Goal: Task Accomplishment & Management: Complete application form

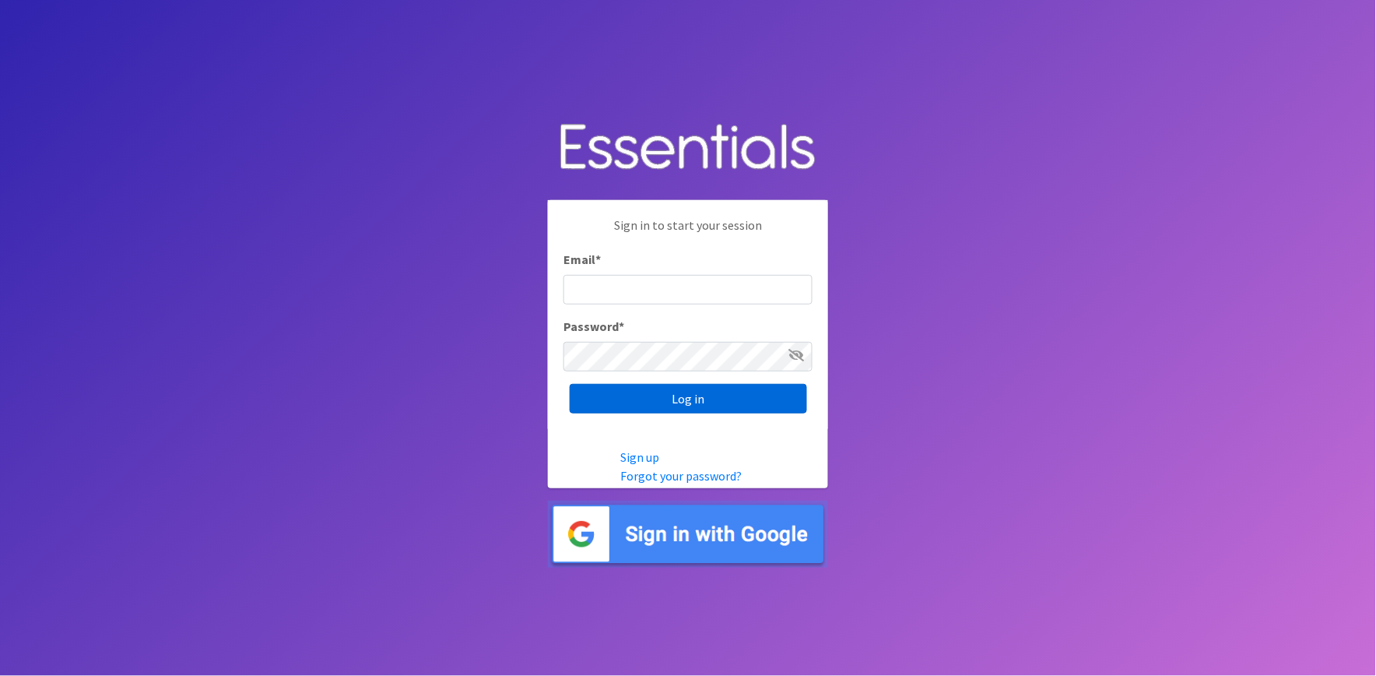
type input "shannon@HeartofOhiodiaperbank.org"
click at [747, 395] on input "Log in" at bounding box center [688, 399] width 237 height 30
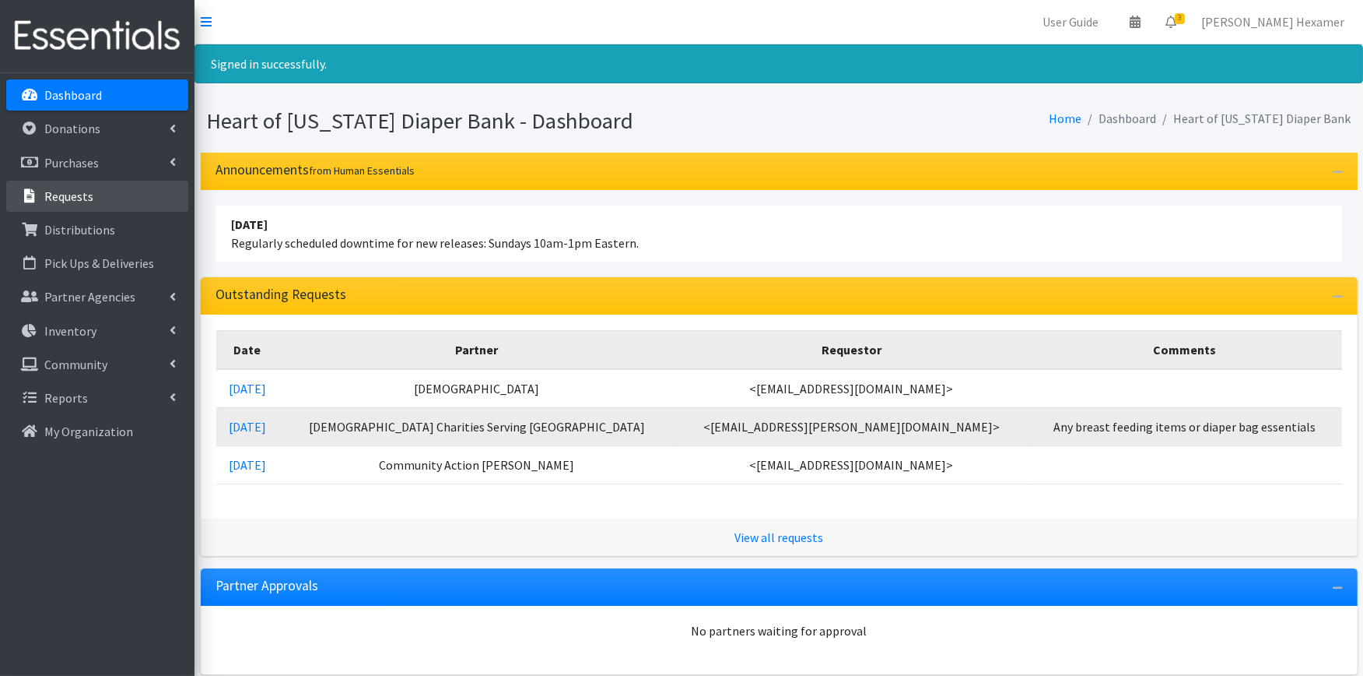
click at [79, 191] on p "Requests" at bounding box center [68, 196] width 49 height 16
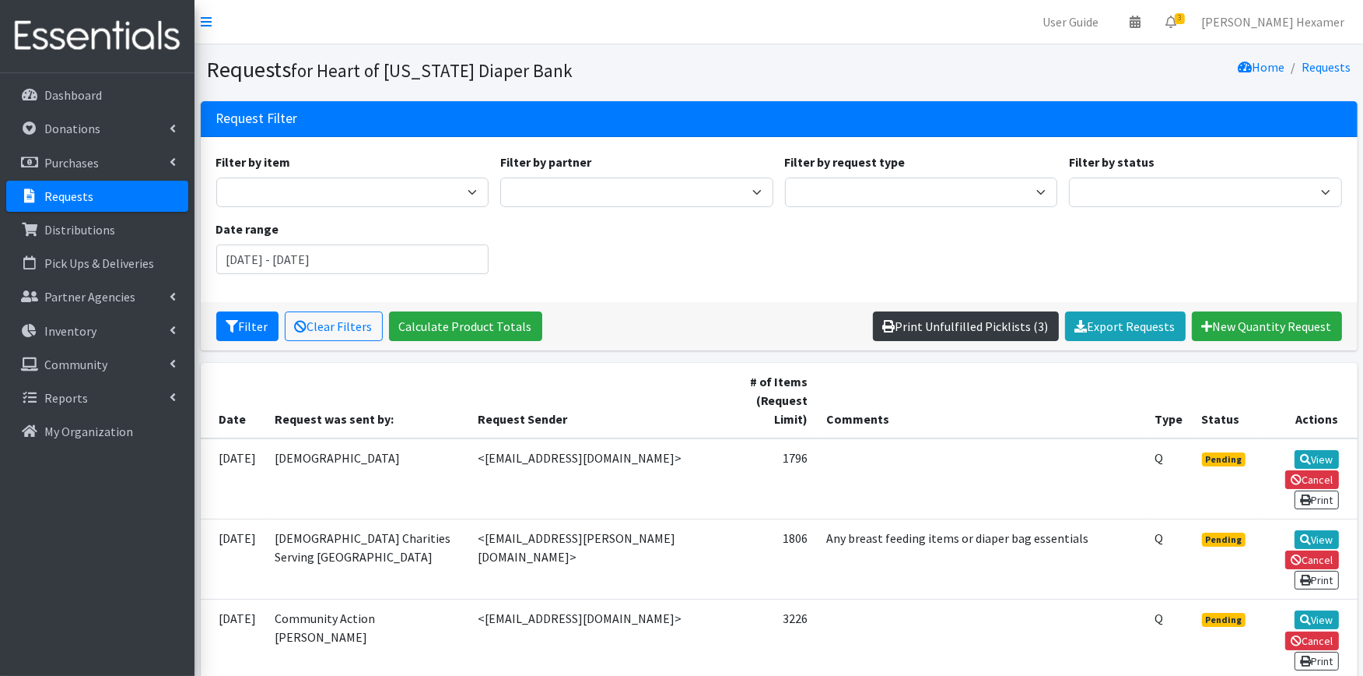
click at [911, 321] on link "Print Unfulfilled Picklists (3)" at bounding box center [966, 326] width 186 height 30
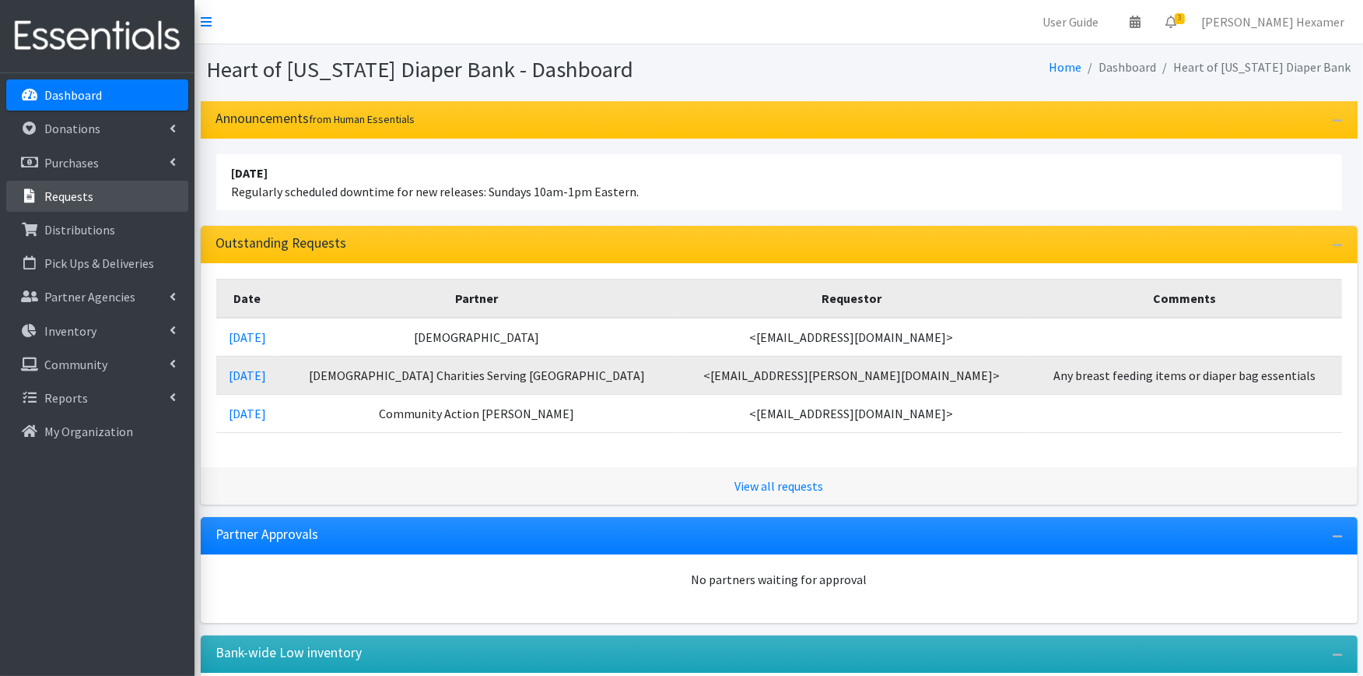
click at [91, 188] on link "Requests" at bounding box center [97, 196] width 182 height 31
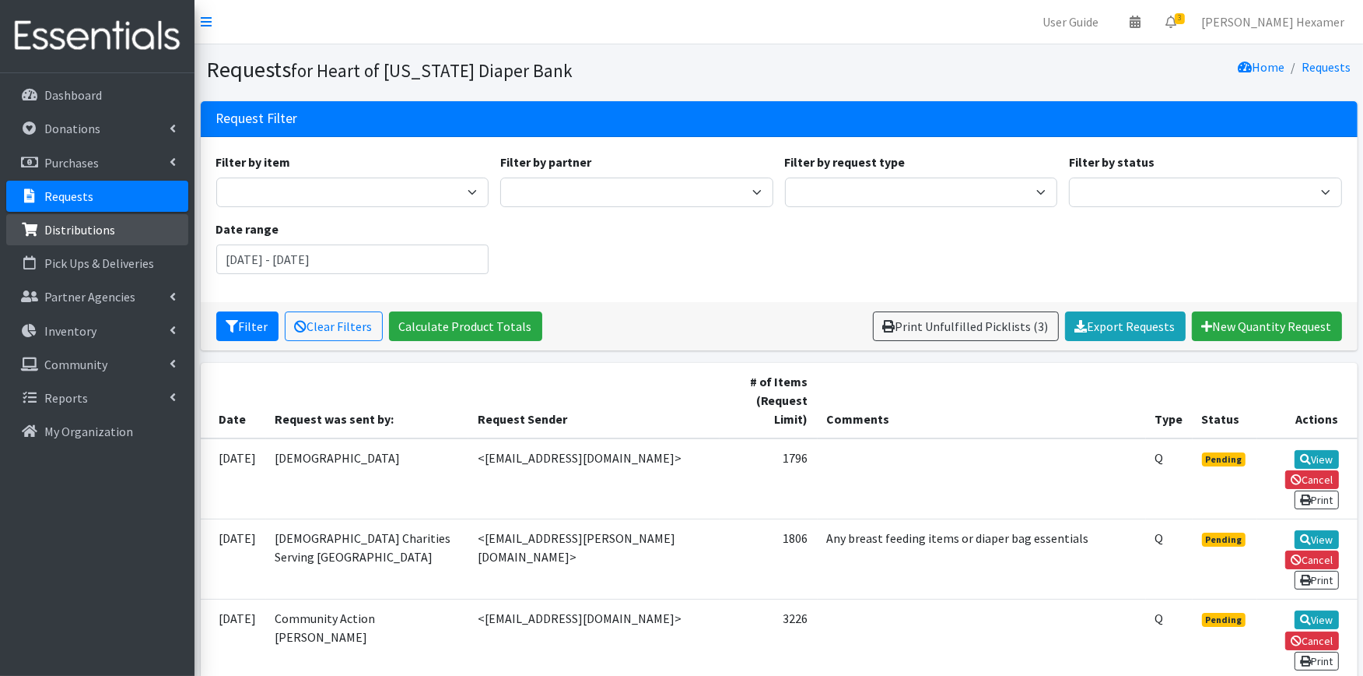
click at [58, 224] on p "Distributions" at bounding box center [79, 230] width 71 height 16
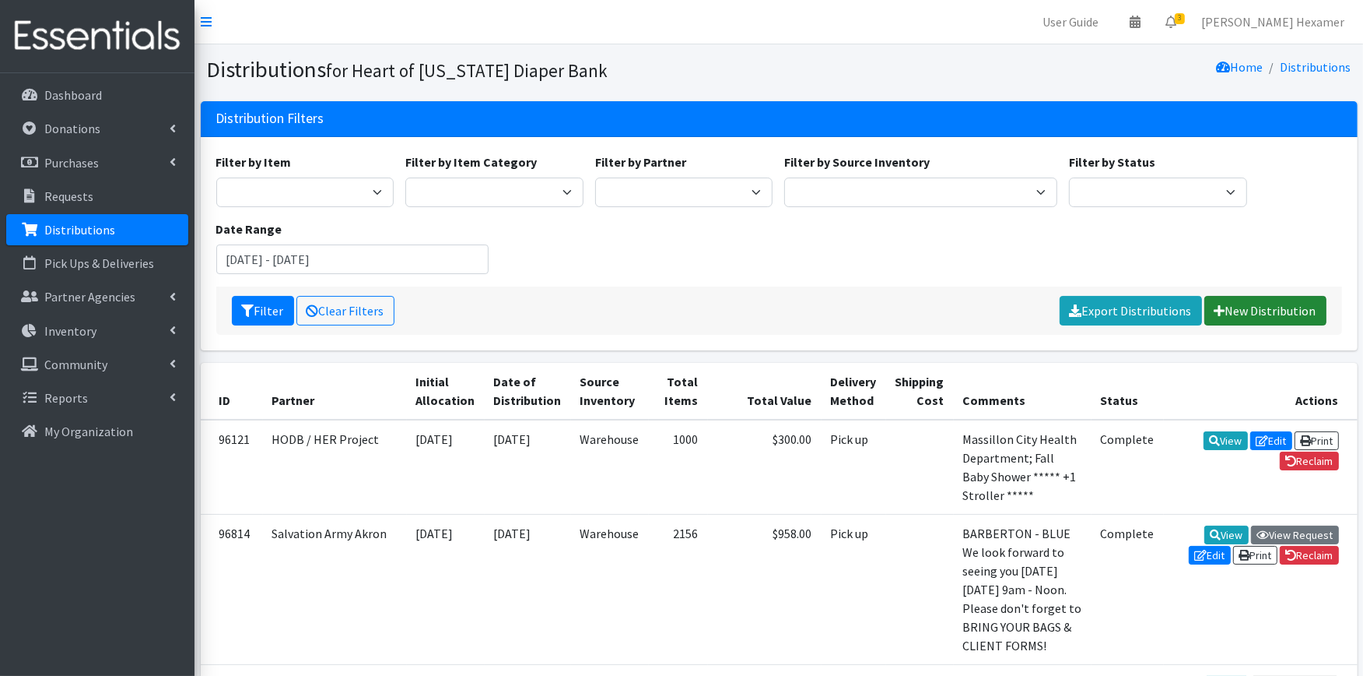
click at [1288, 300] on link "New Distribution" at bounding box center [1266, 311] width 122 height 30
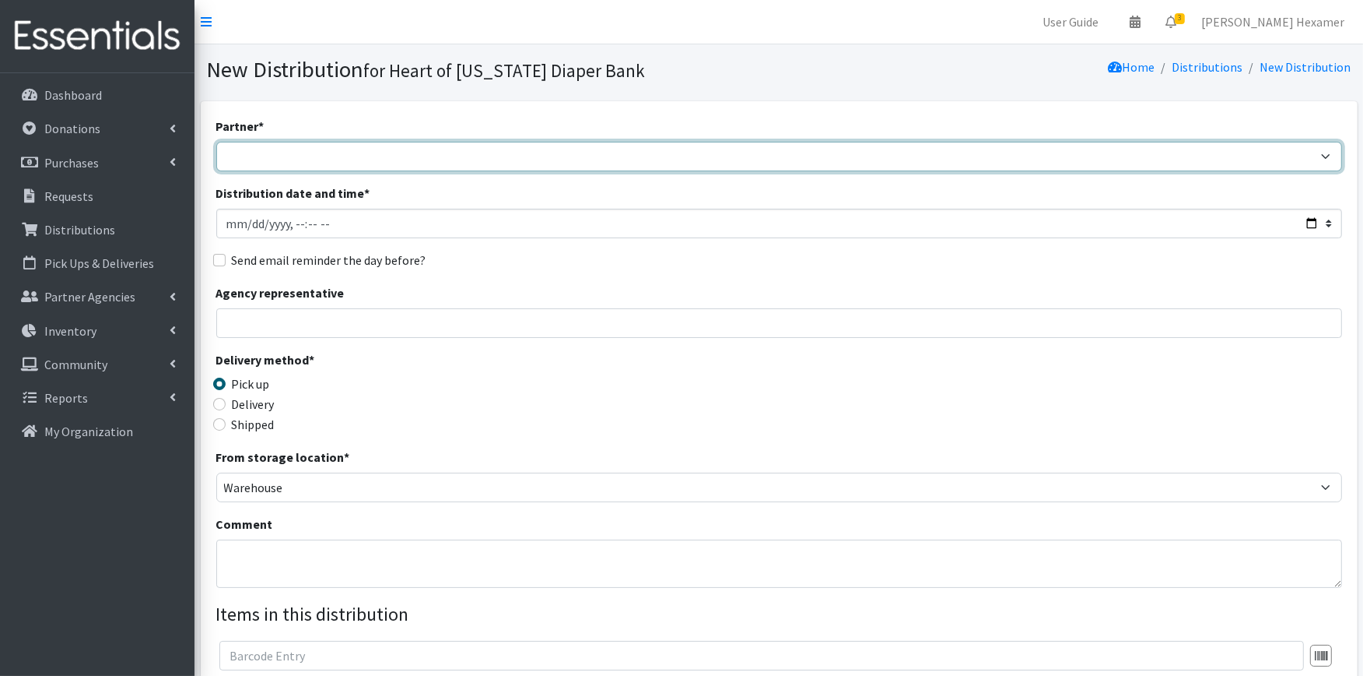
click at [430, 158] on select "Alliance Commons Belmont County Health Department Bridge Point Canal Fulton Spe…" at bounding box center [779, 157] width 1126 height 30
select select "4"
click at [216, 142] on select "Alliance Commons Belmont County Health Department Bridge Point Canal Fulton Spe…" at bounding box center [779, 157] width 1126 height 30
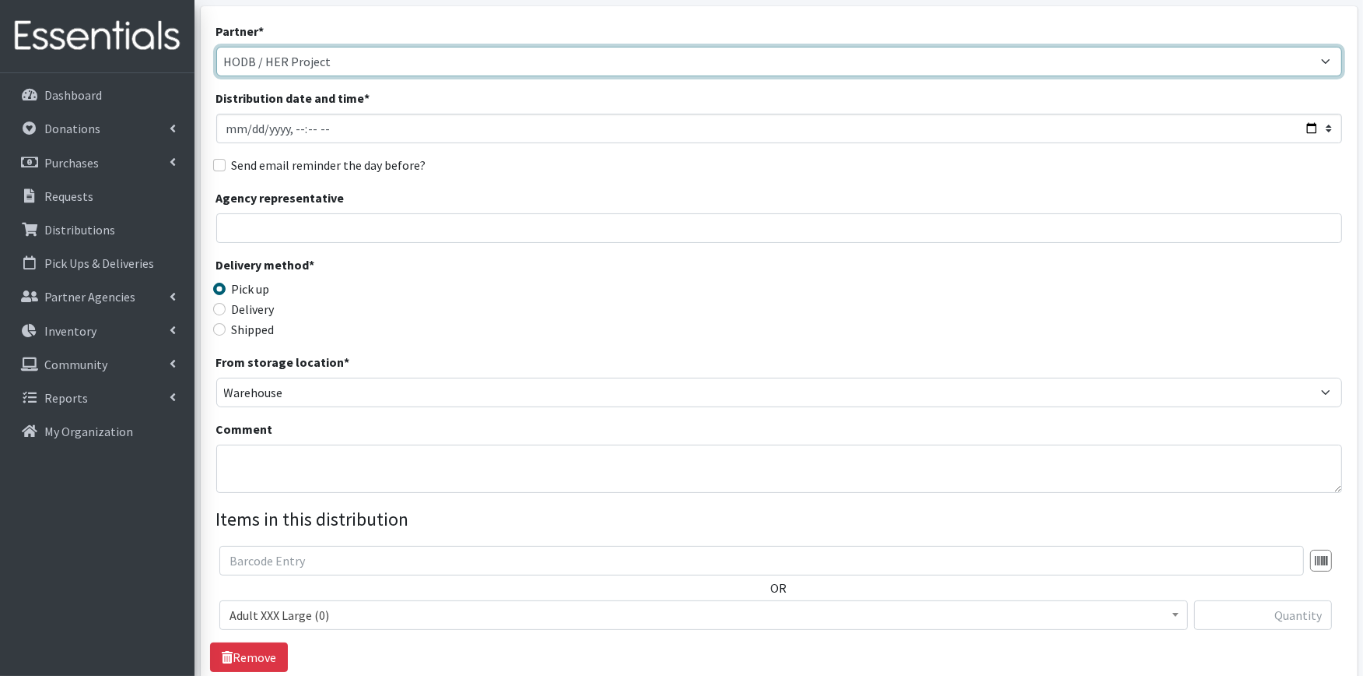
scroll to position [173, 0]
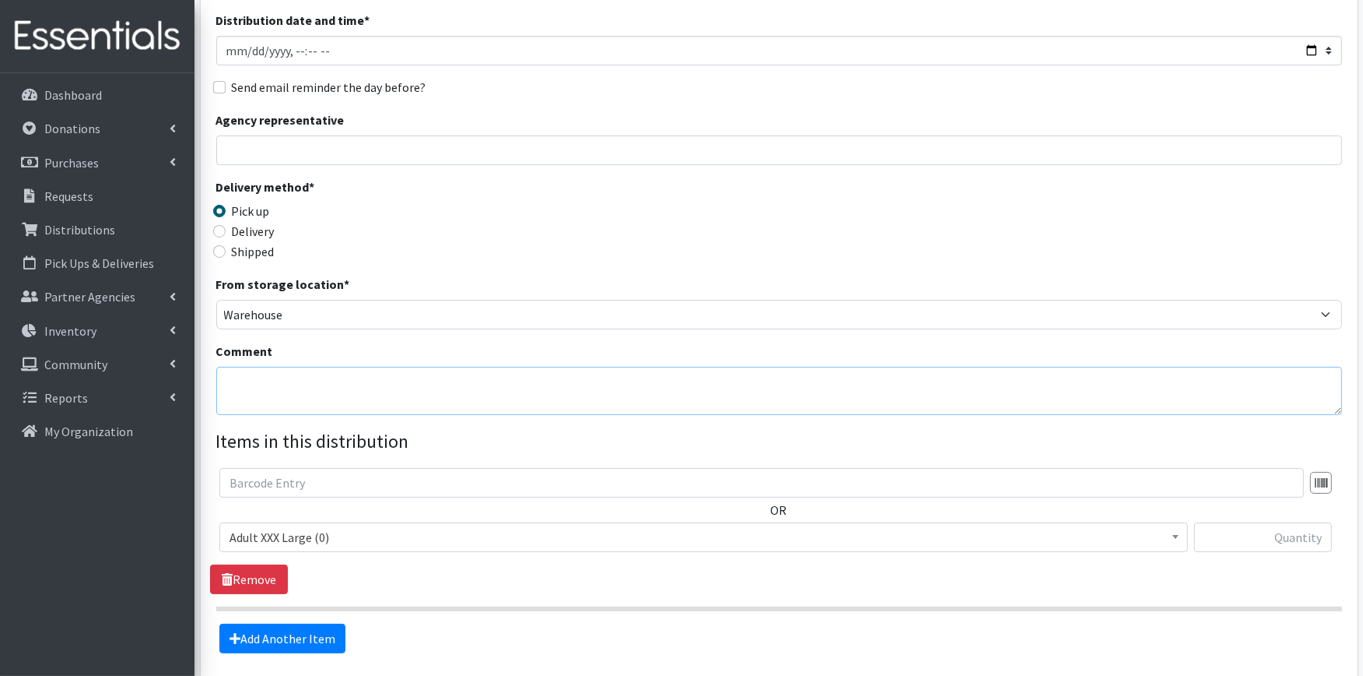
click at [249, 372] on textarea "Comment" at bounding box center [779, 391] width 1126 height 48
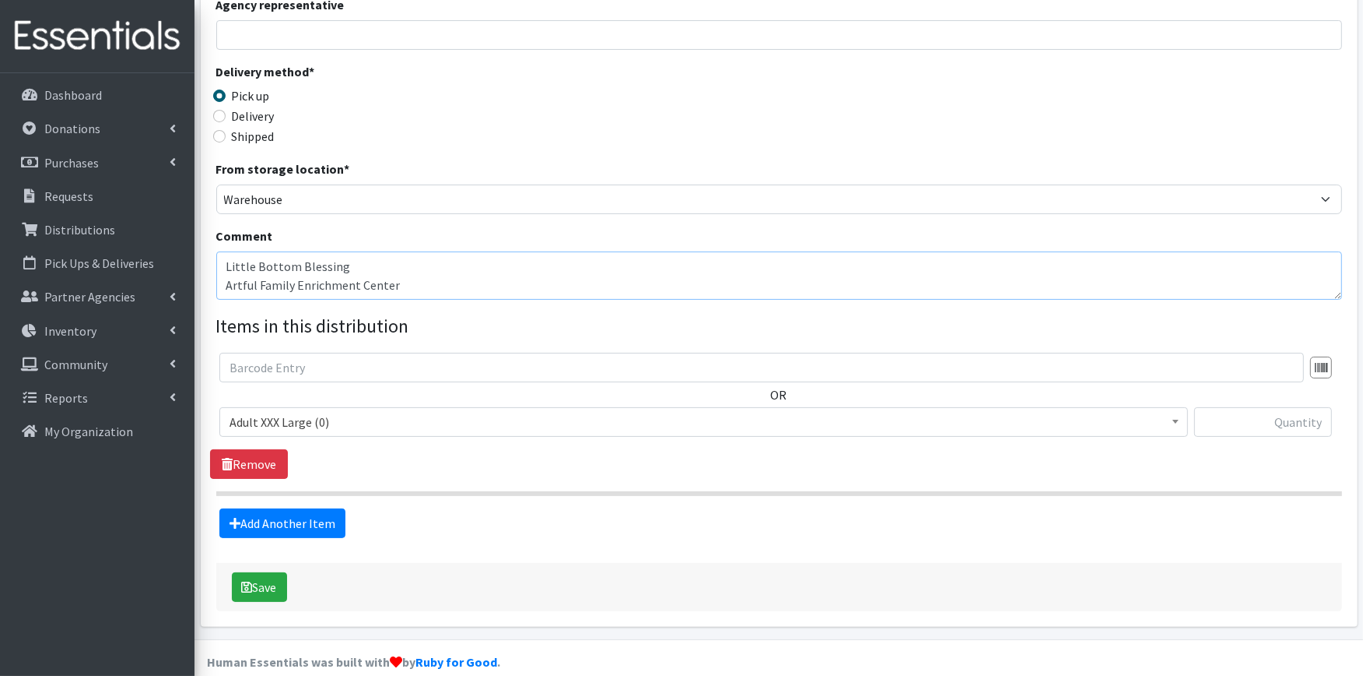
scroll to position [309, 0]
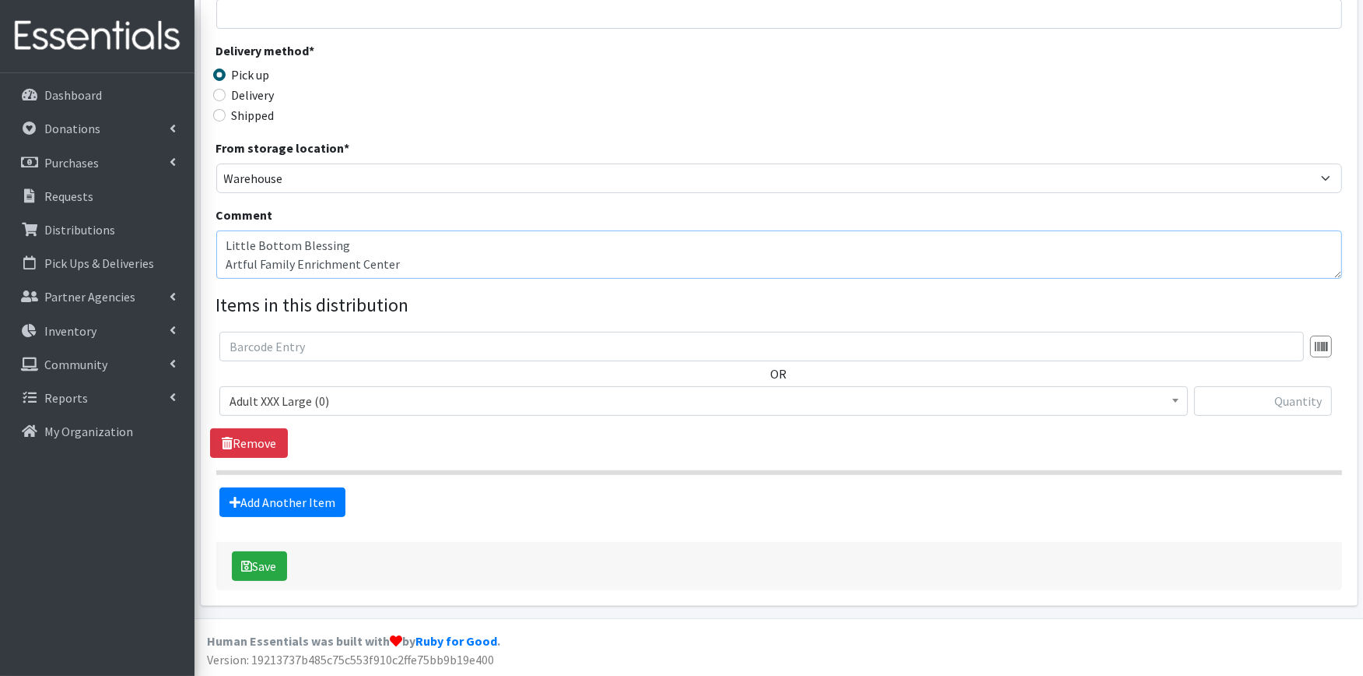
type textarea "Little Bottom Blessing Artful Family Enrichment Center"
click at [379, 395] on span "Adult XXX Large (0)" at bounding box center [704, 401] width 949 height 22
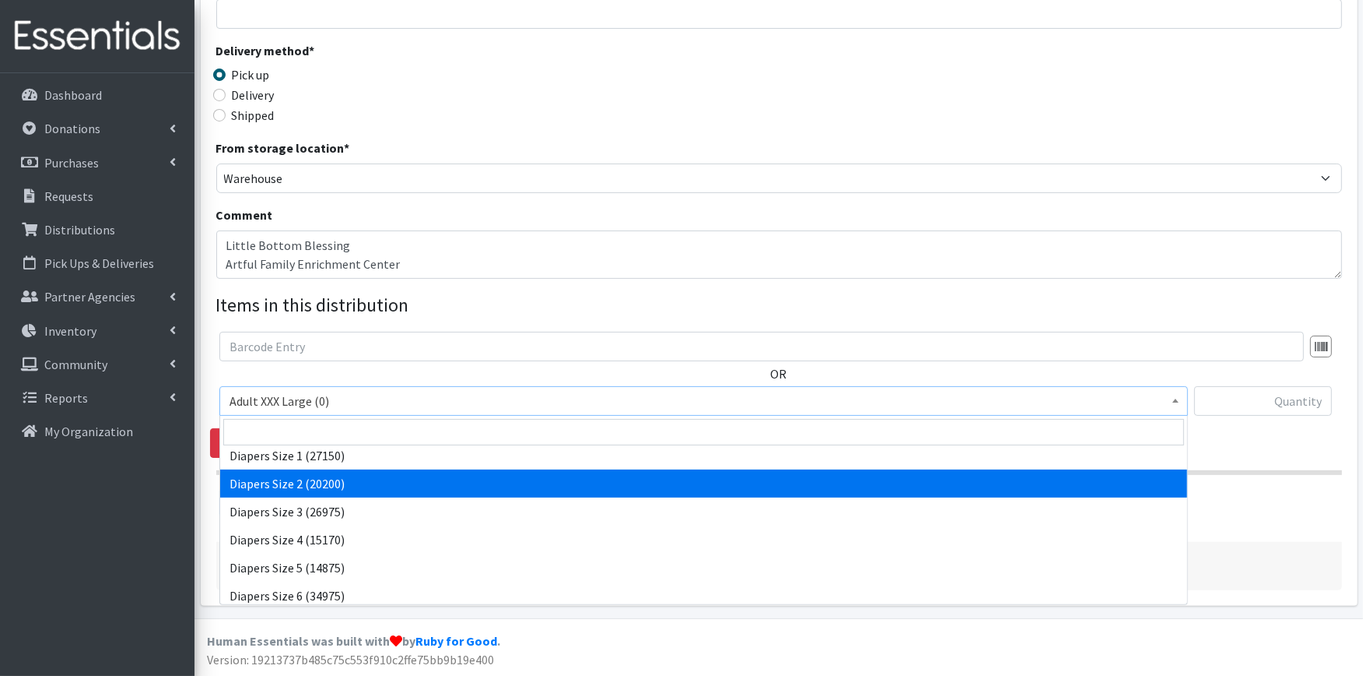
scroll to position [173, 0]
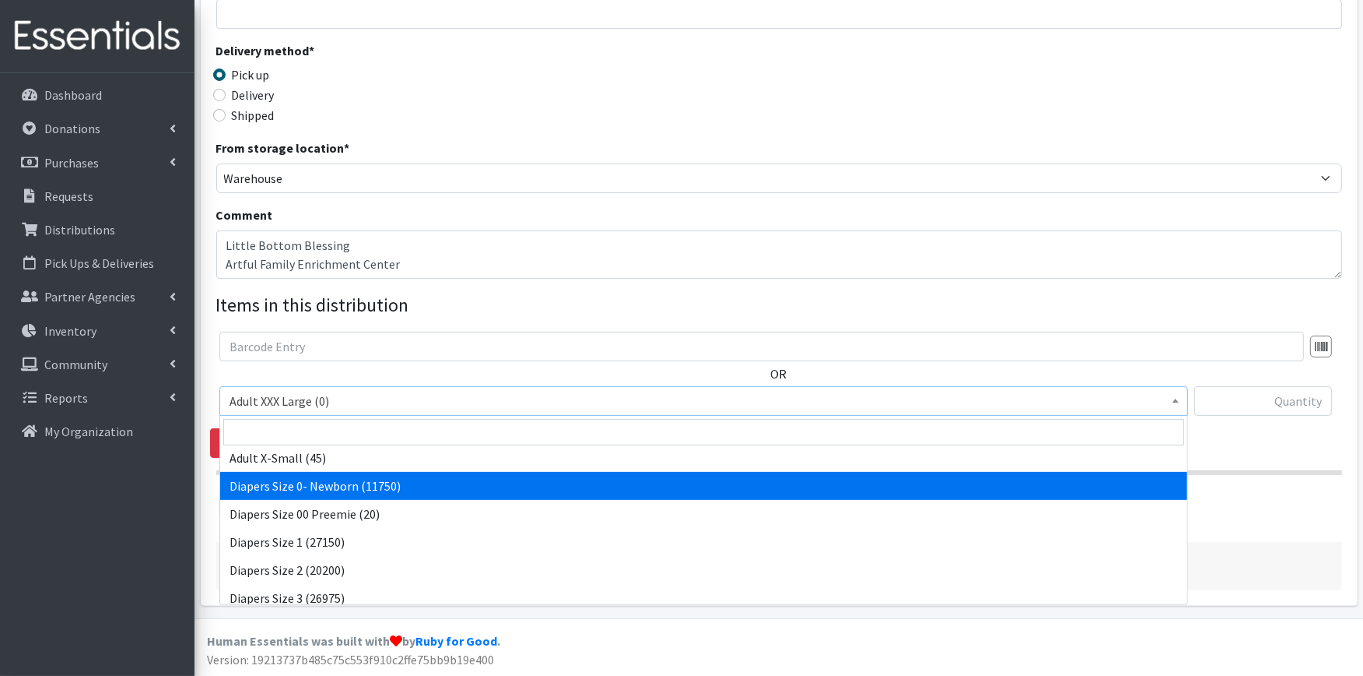
select select "406"
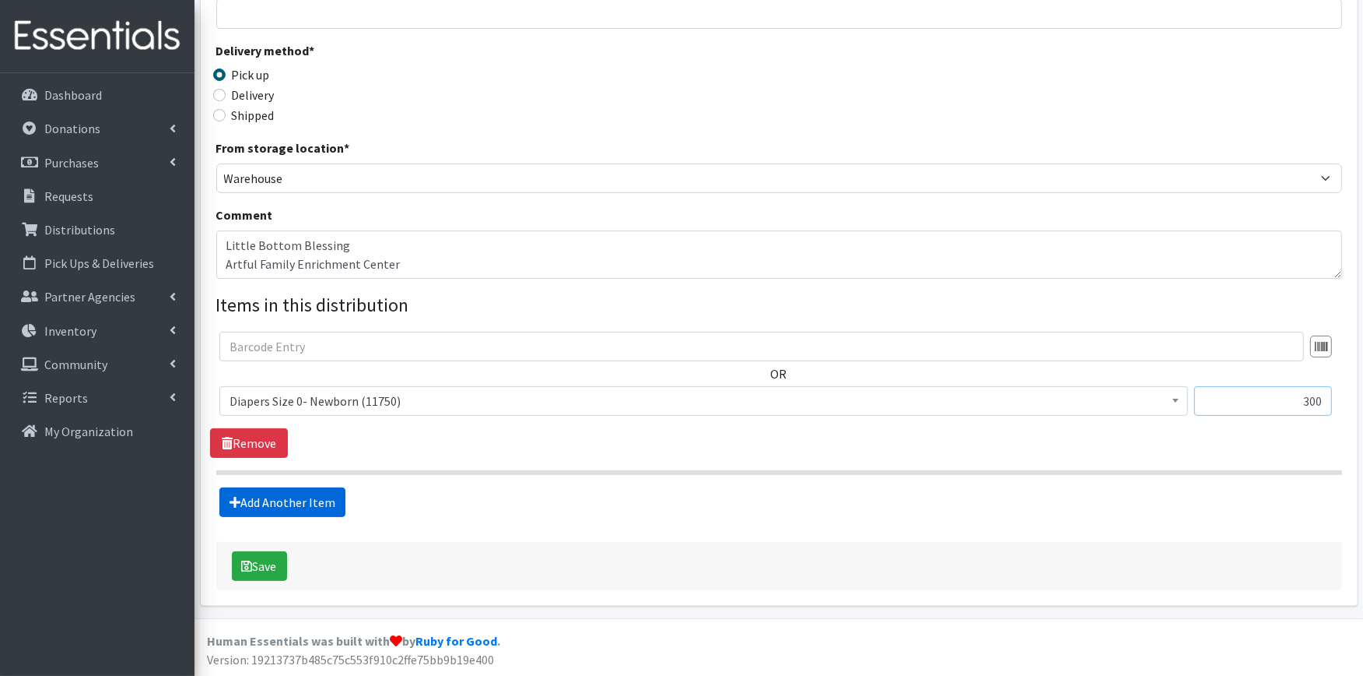
type input "300"
click at [311, 510] on link "Add Another Item" at bounding box center [282, 502] width 126 height 30
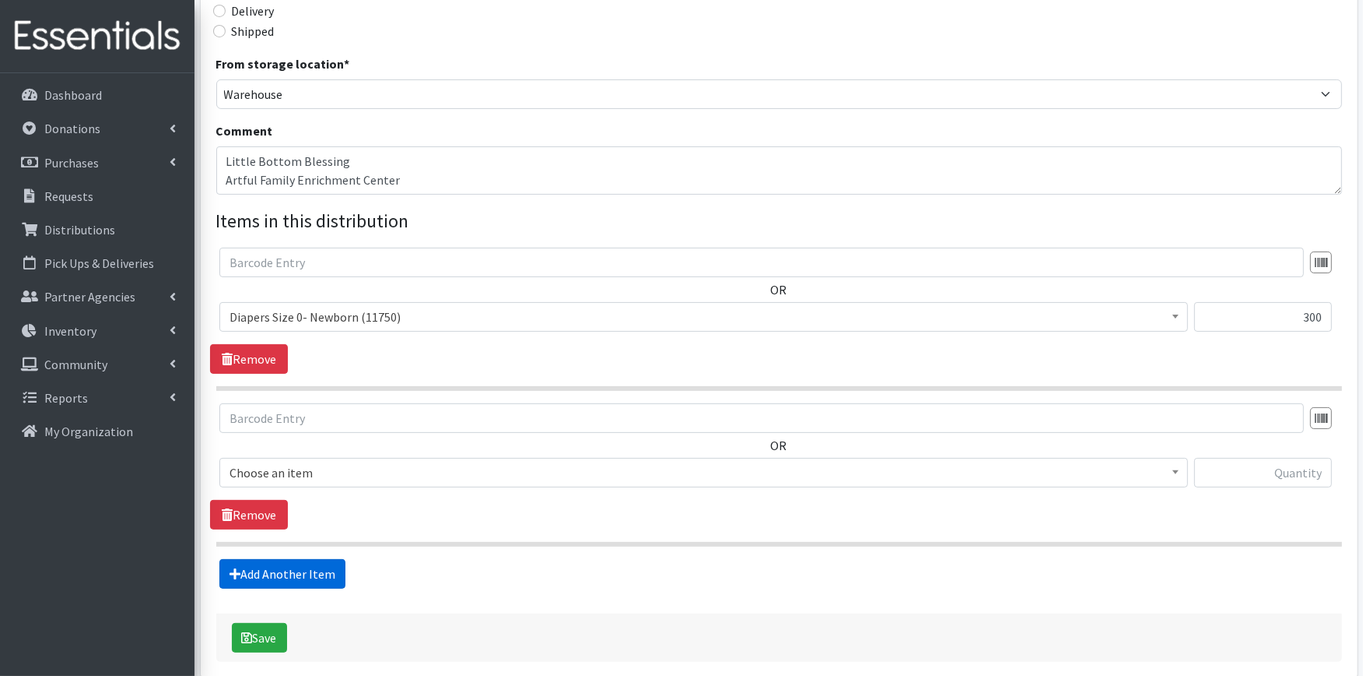
scroll to position [465, 0]
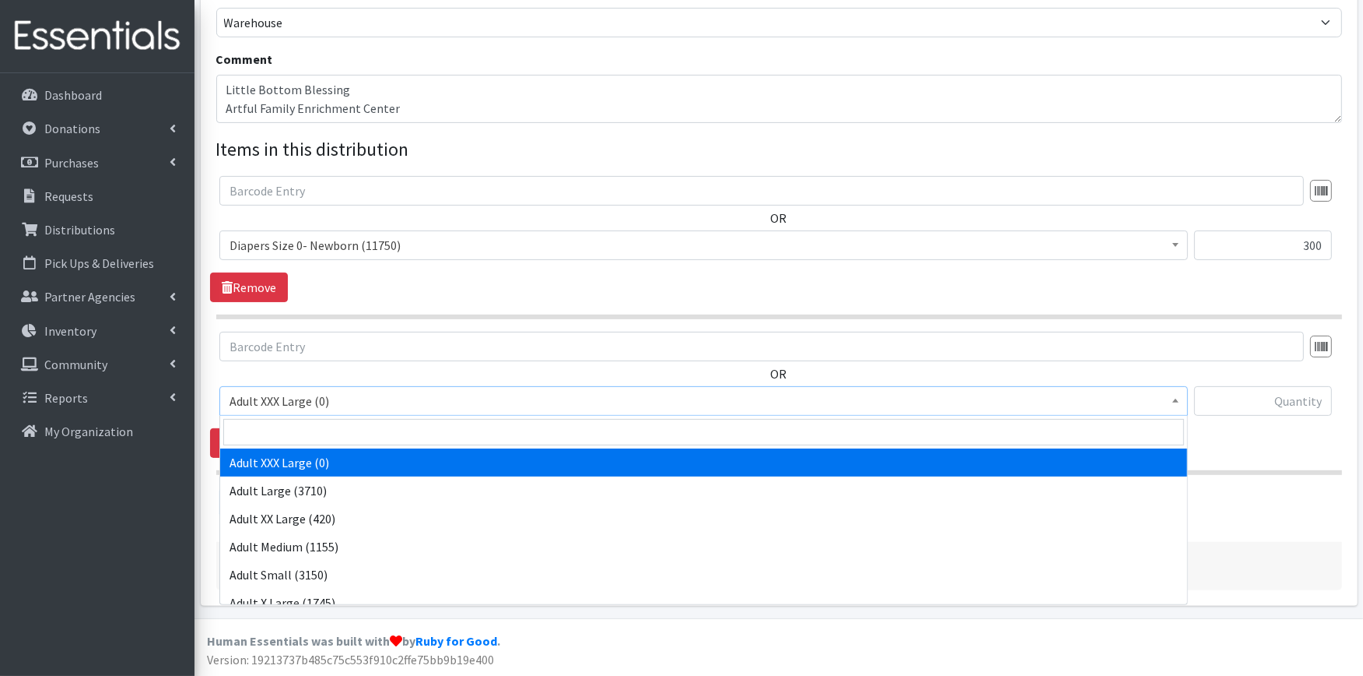
click at [323, 402] on span "Adult XXX Large (0)" at bounding box center [704, 401] width 949 height 22
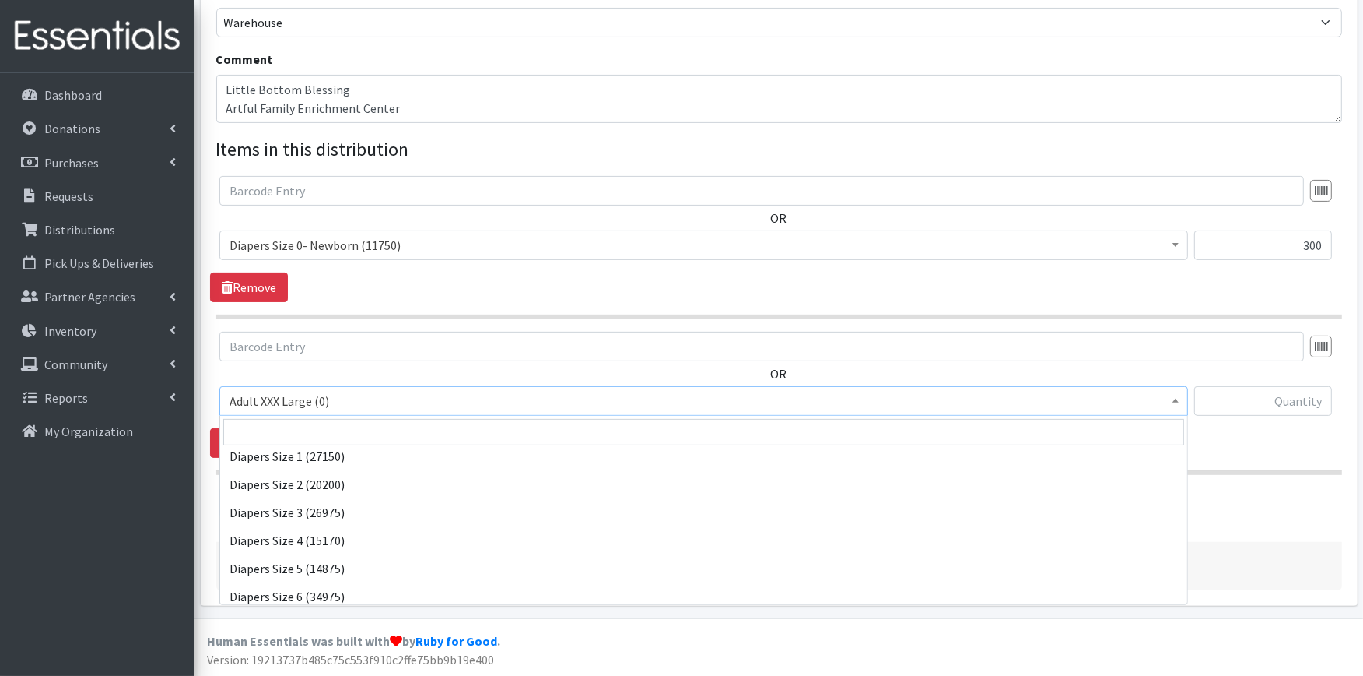
scroll to position [259, 0]
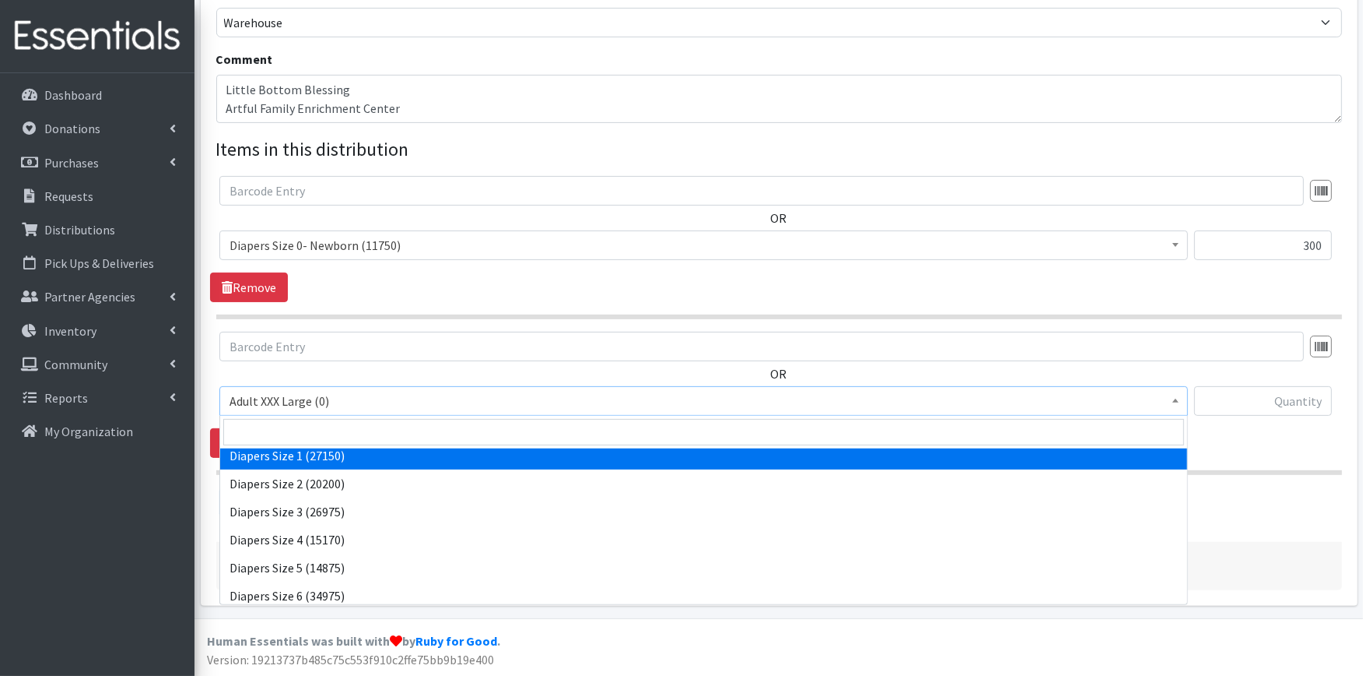
select select "408"
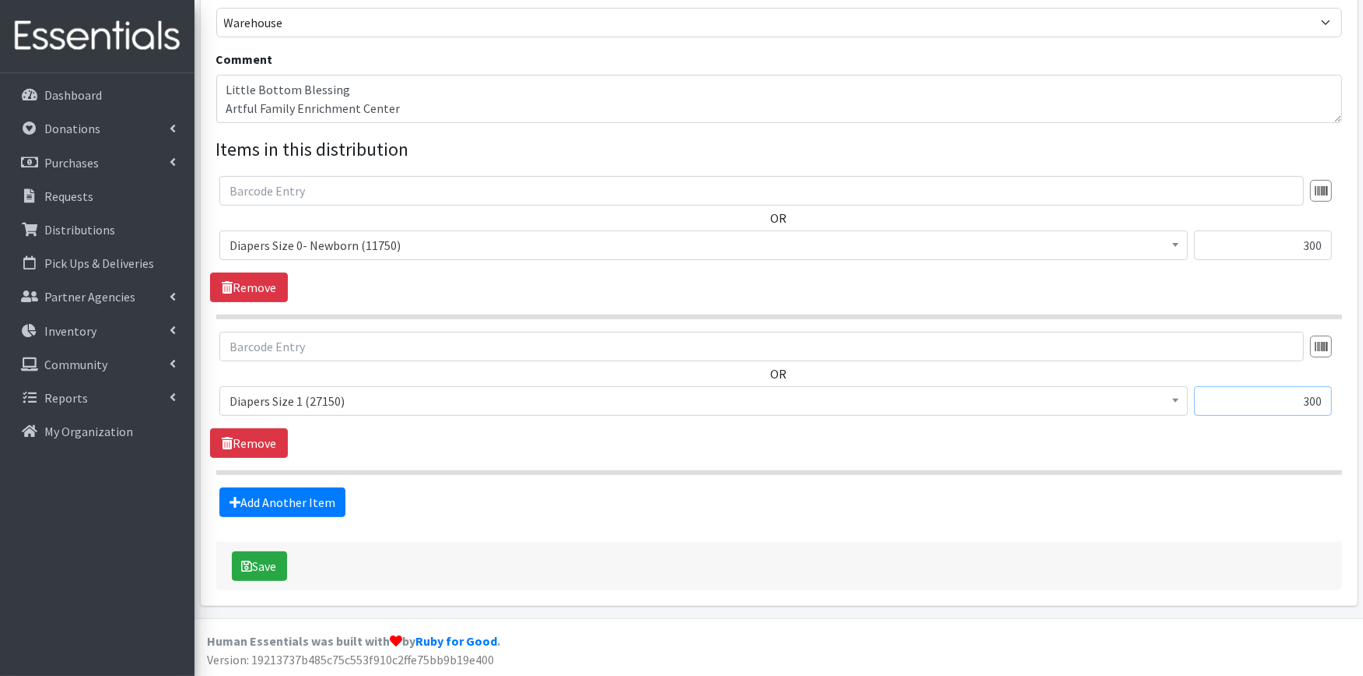
type input "300"
click at [319, 511] on link "Add Another Item" at bounding box center [282, 502] width 126 height 30
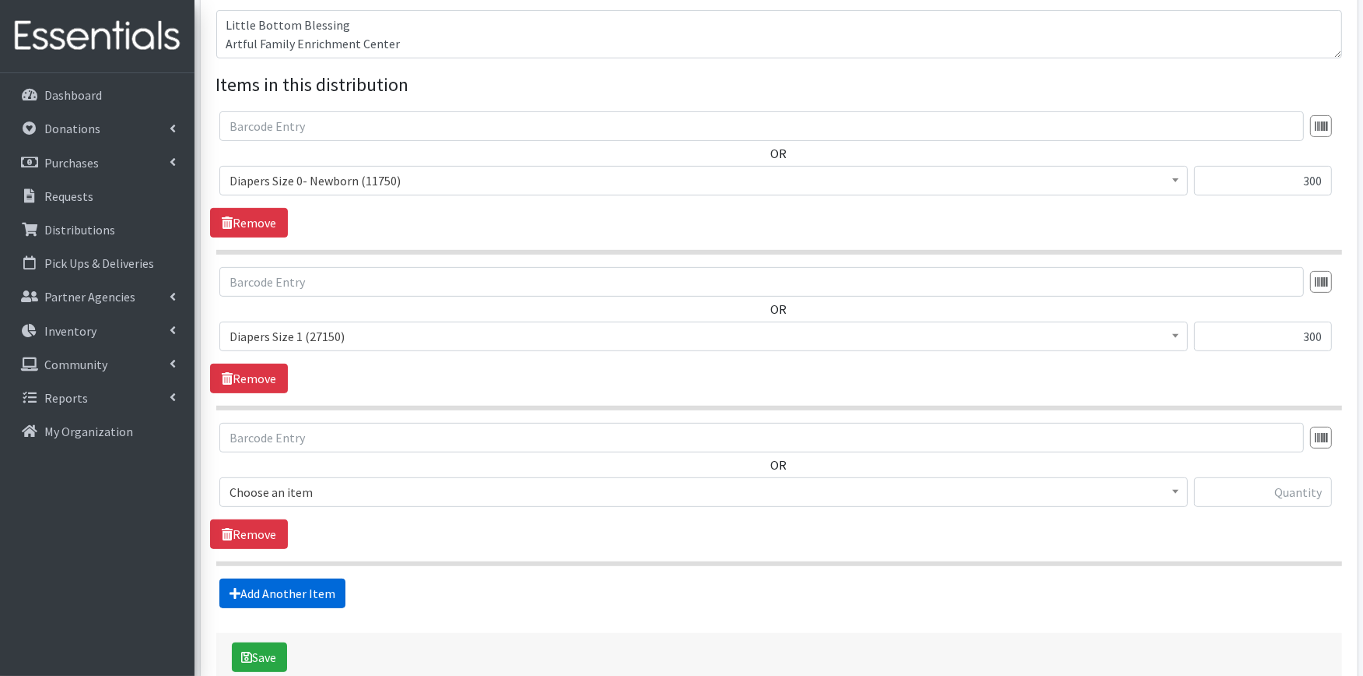
scroll to position [620, 0]
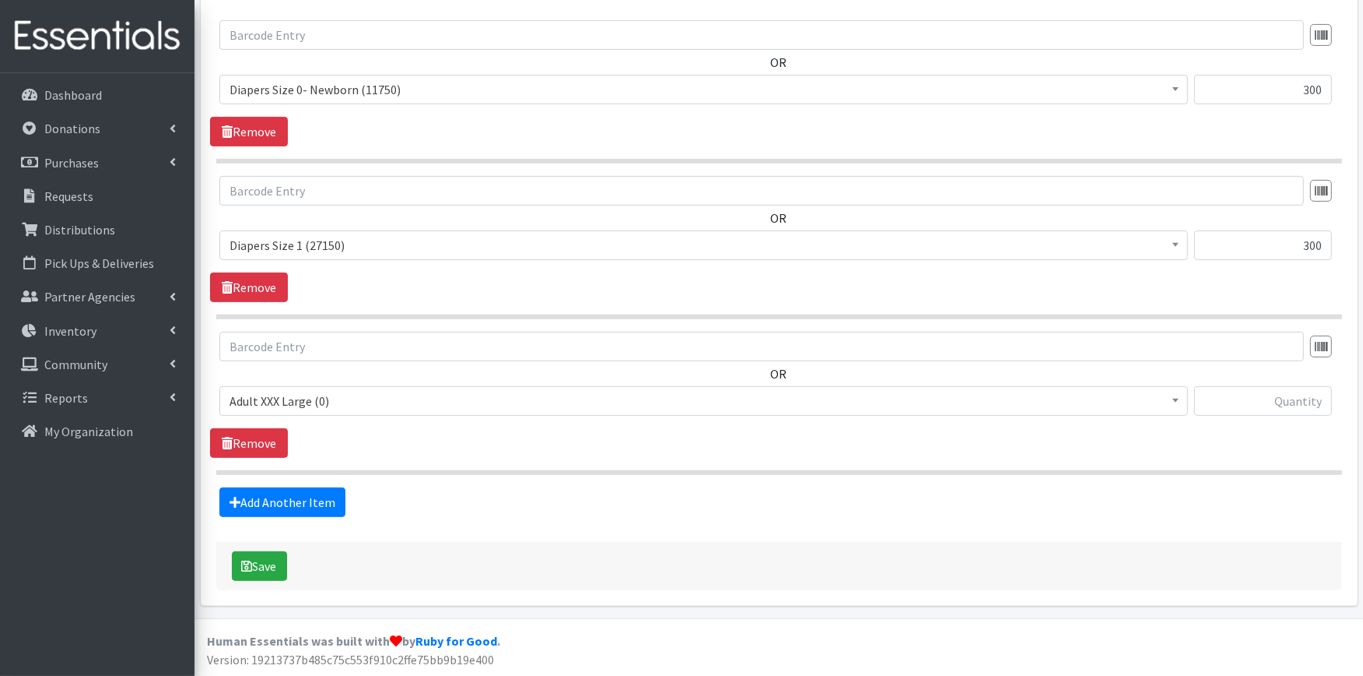
click at [355, 409] on span "Adult XXX Large (0)" at bounding box center [704, 401] width 949 height 22
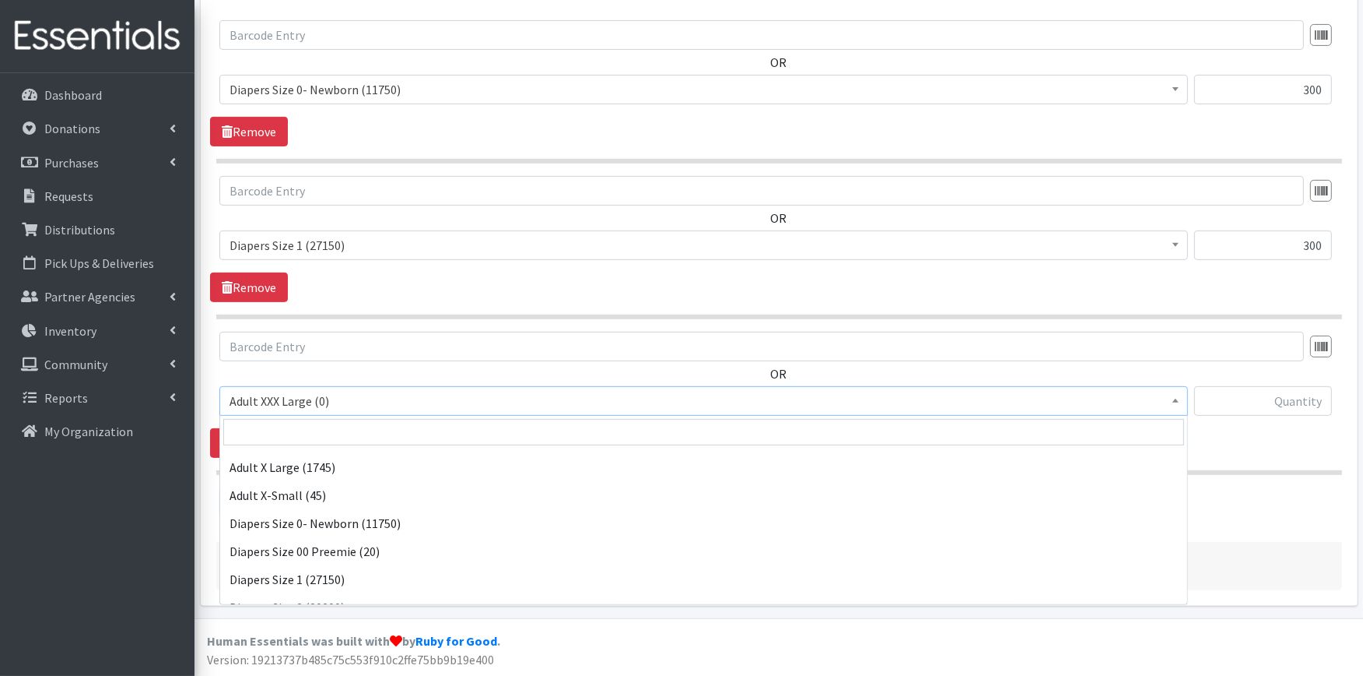
scroll to position [173, 0]
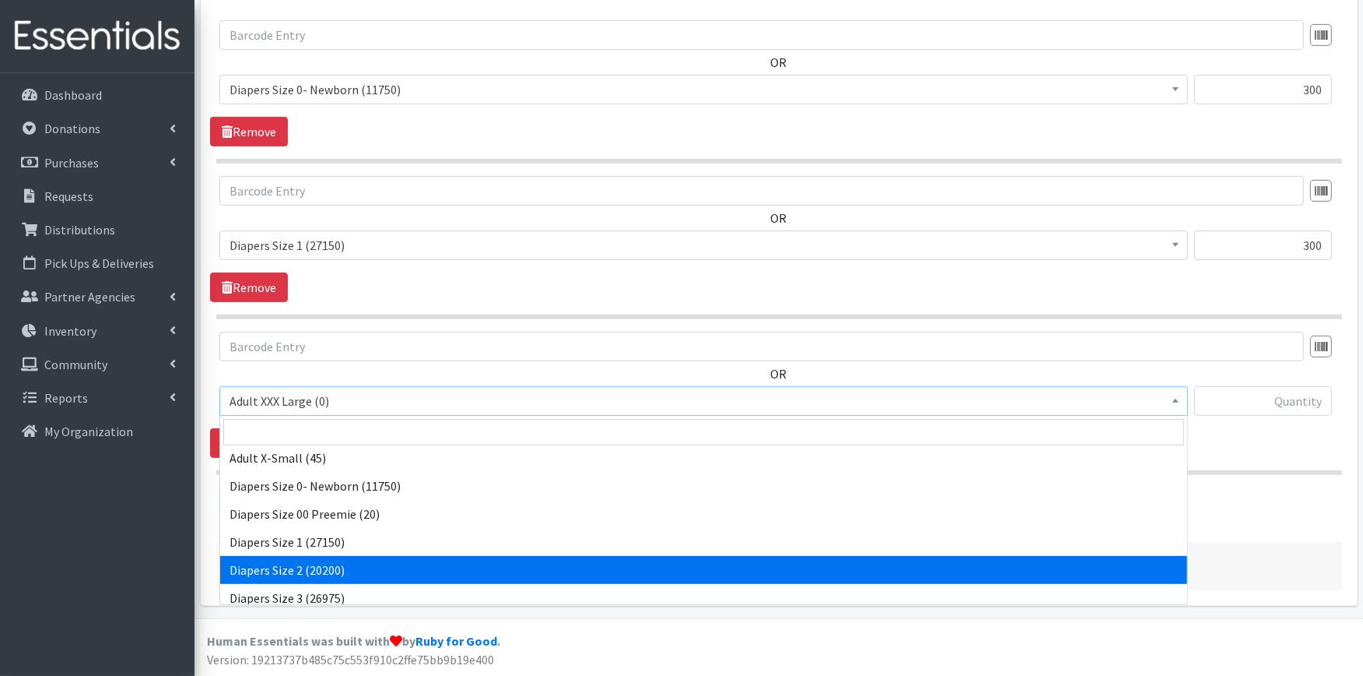
select select "426"
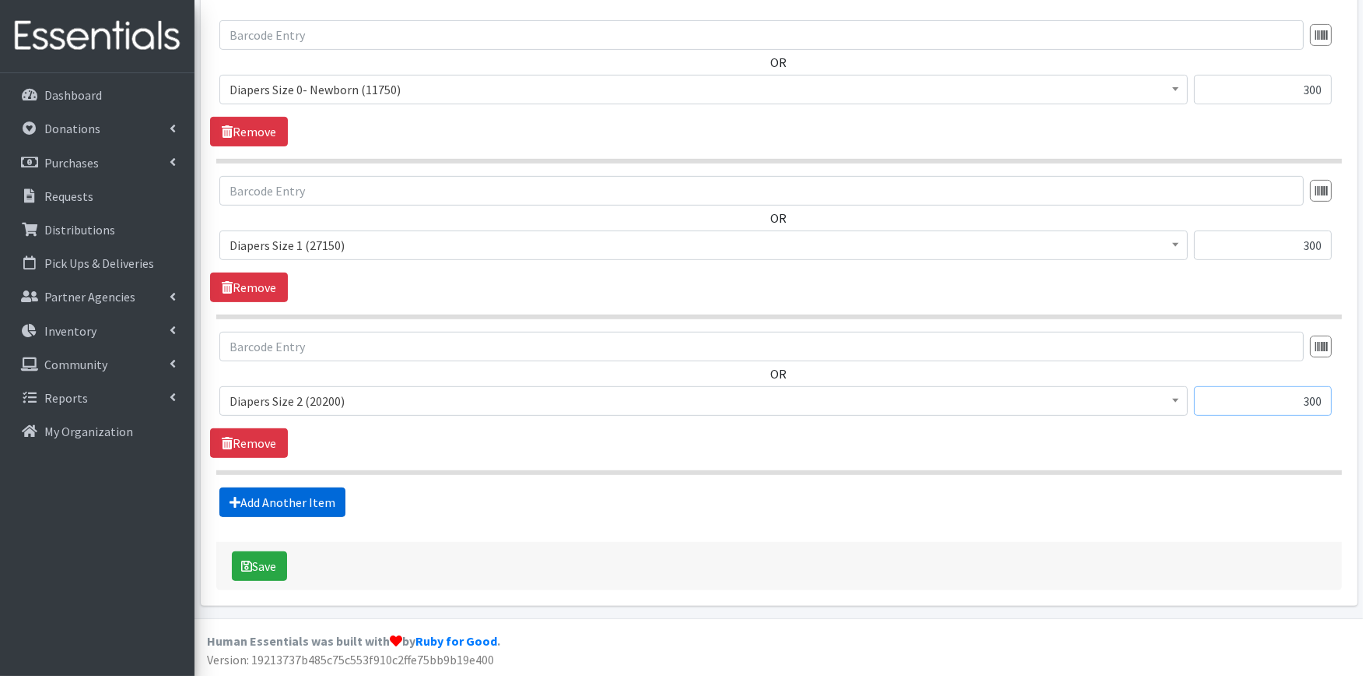
type input "300"
click at [258, 500] on link "Add Another Item" at bounding box center [282, 502] width 126 height 30
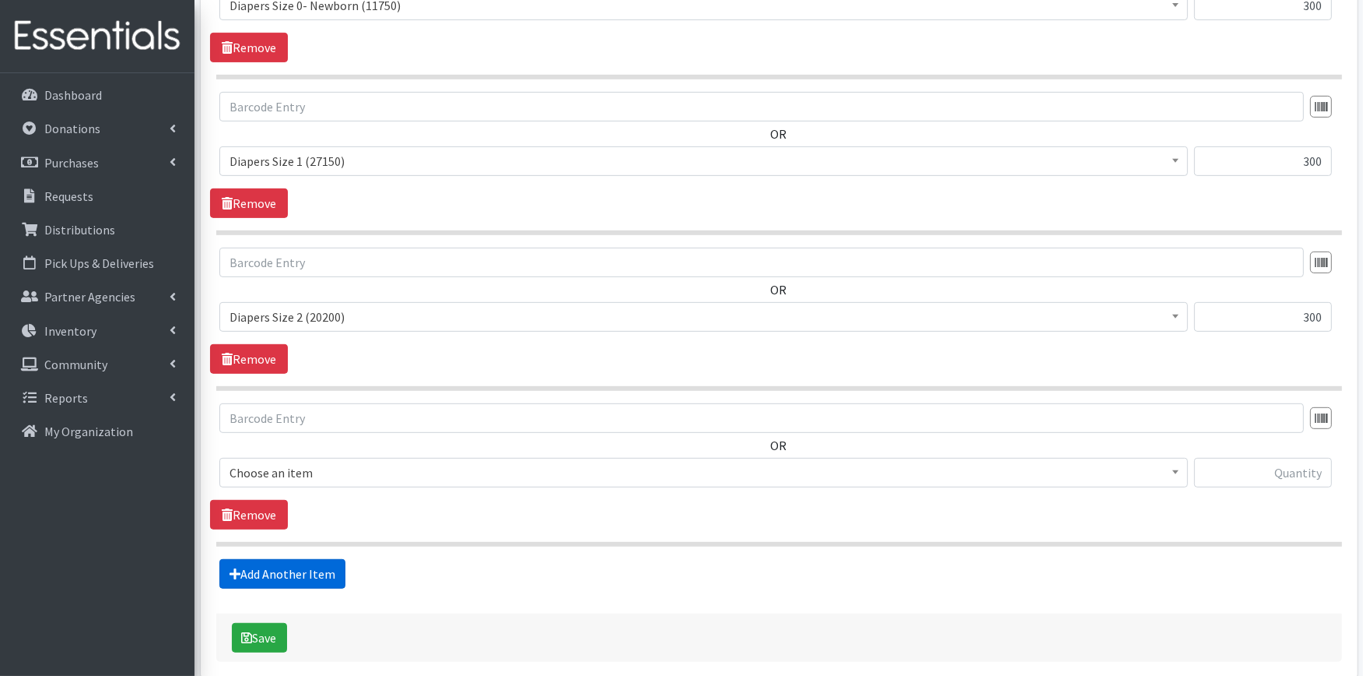
scroll to position [776, 0]
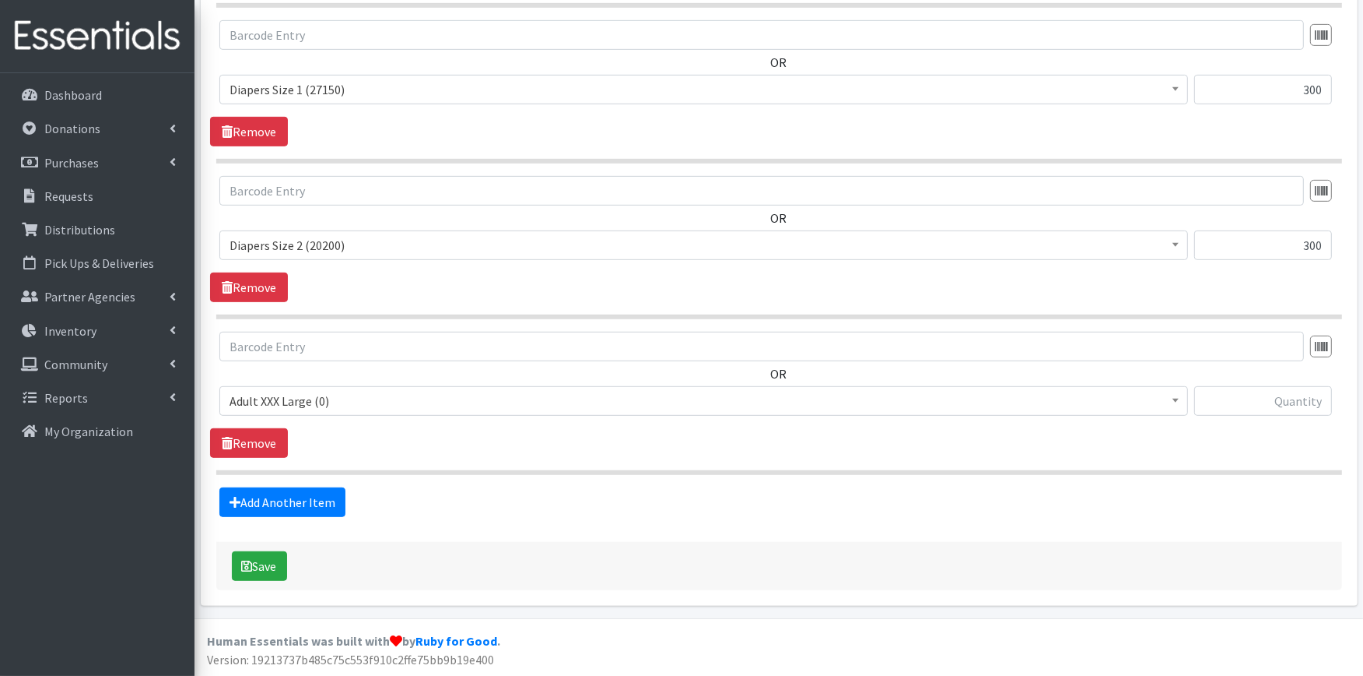
click at [281, 403] on span "Adult XXX Large (0)" at bounding box center [704, 401] width 949 height 22
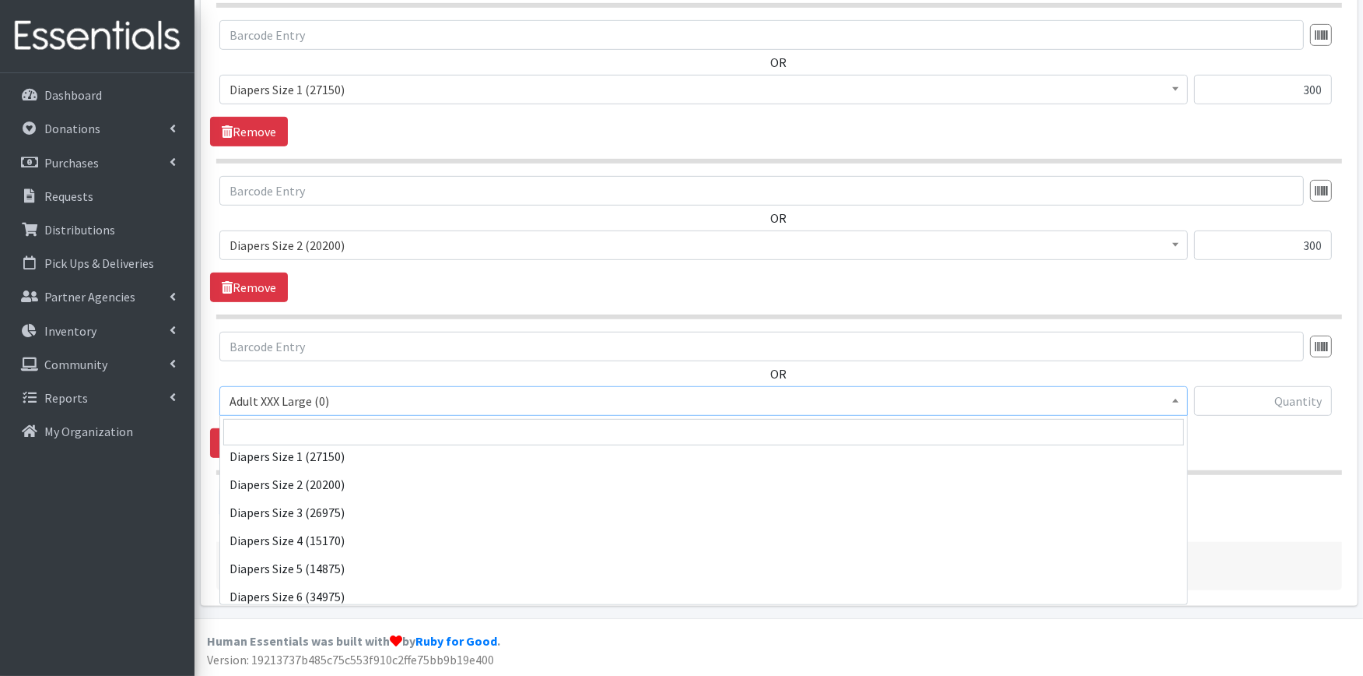
scroll to position [259, 0]
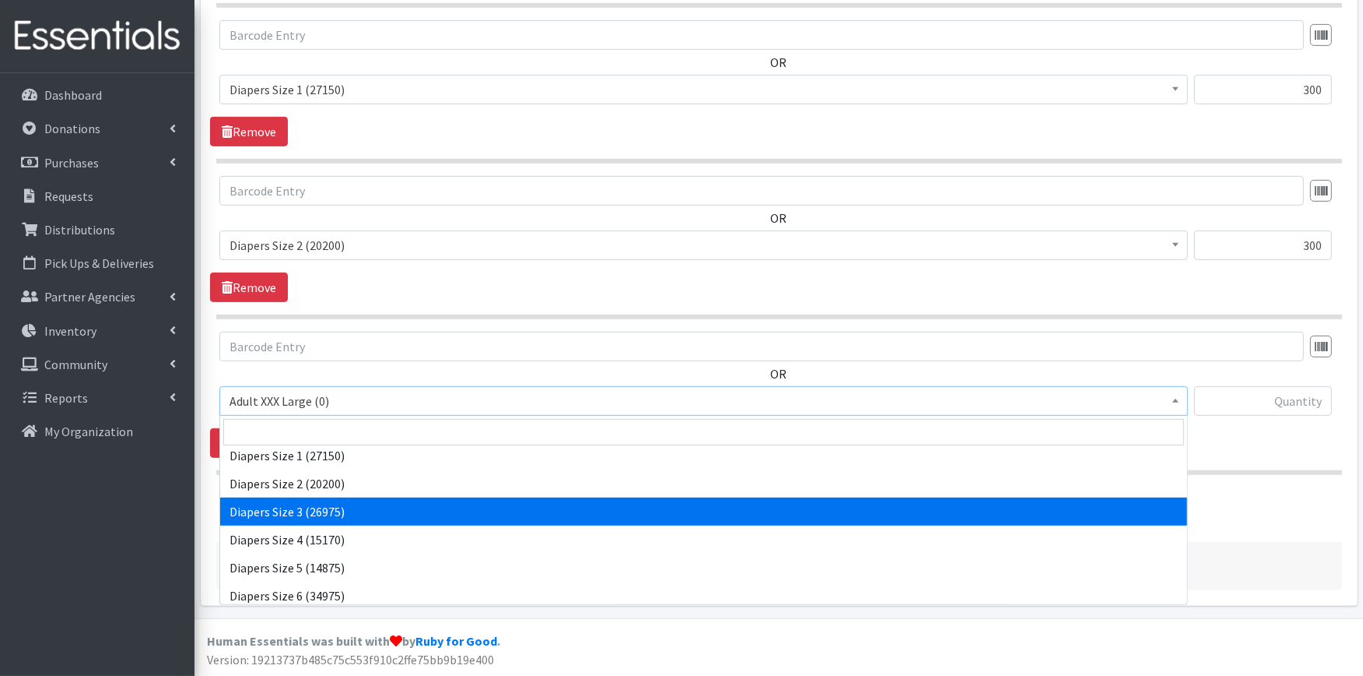
select select "428"
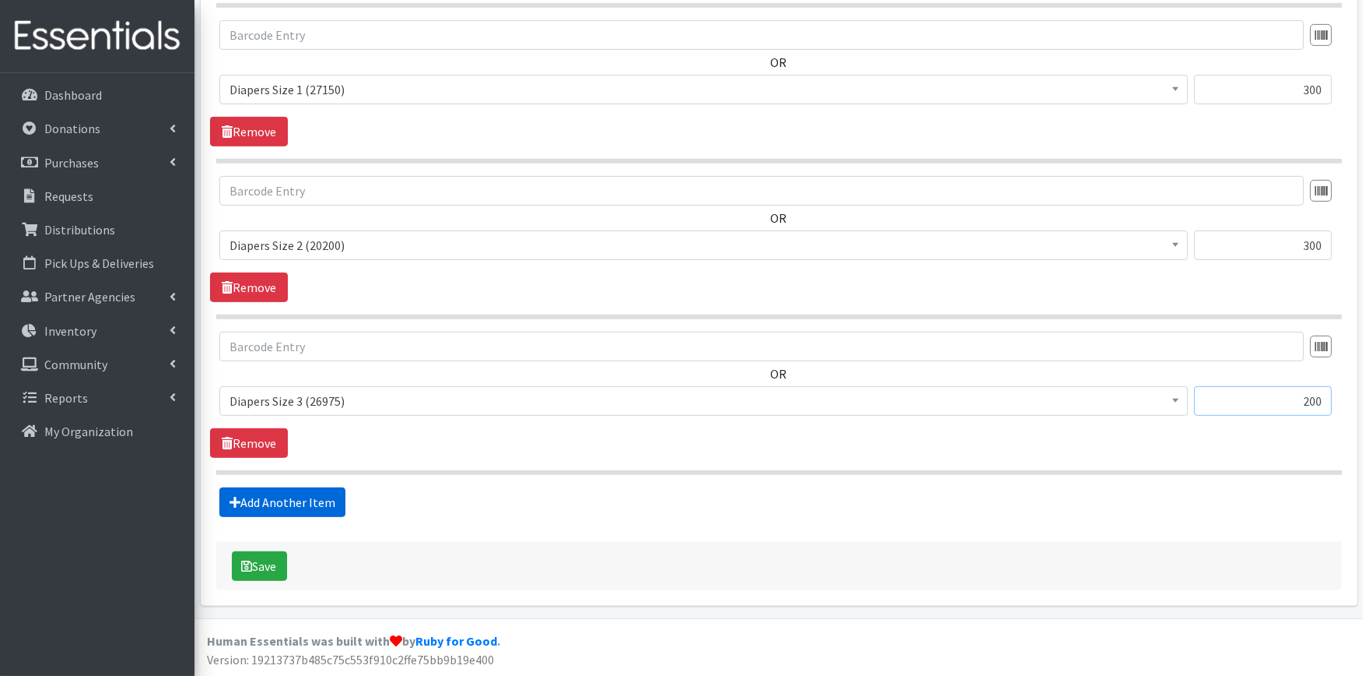
type input "200"
click at [302, 504] on link "Add Another Item" at bounding box center [282, 502] width 126 height 30
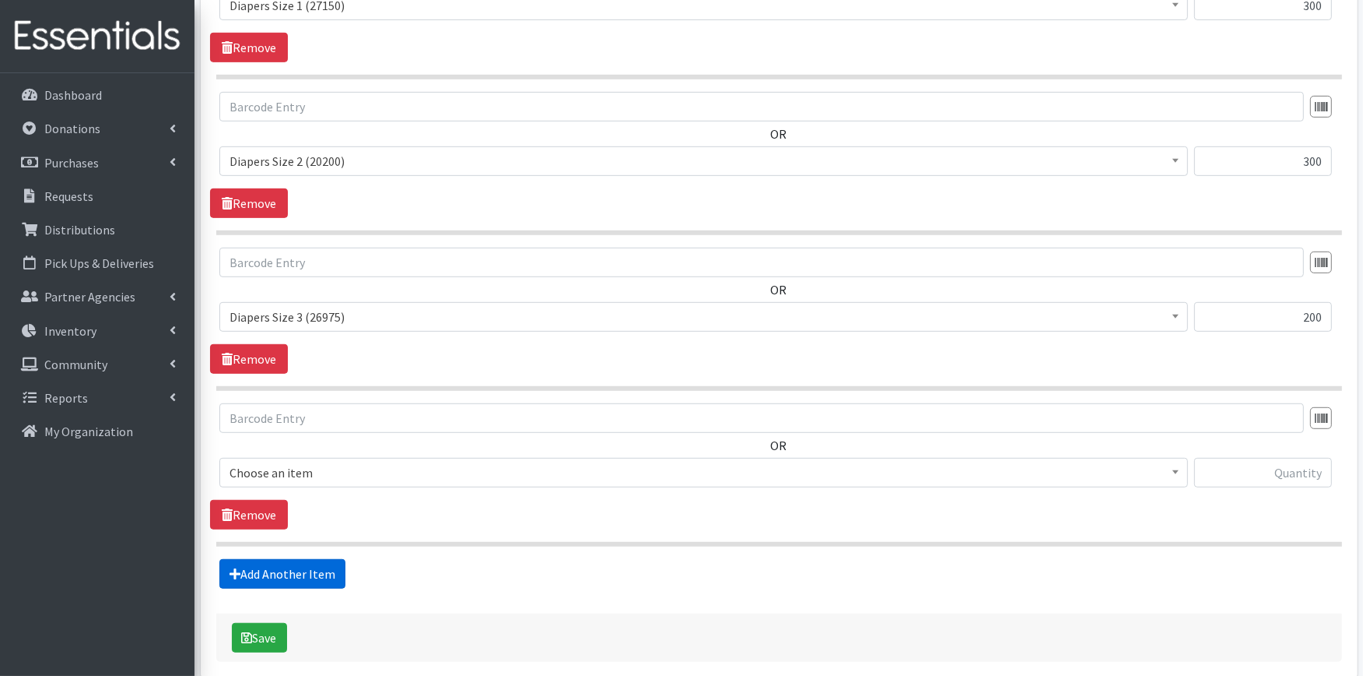
scroll to position [932, 0]
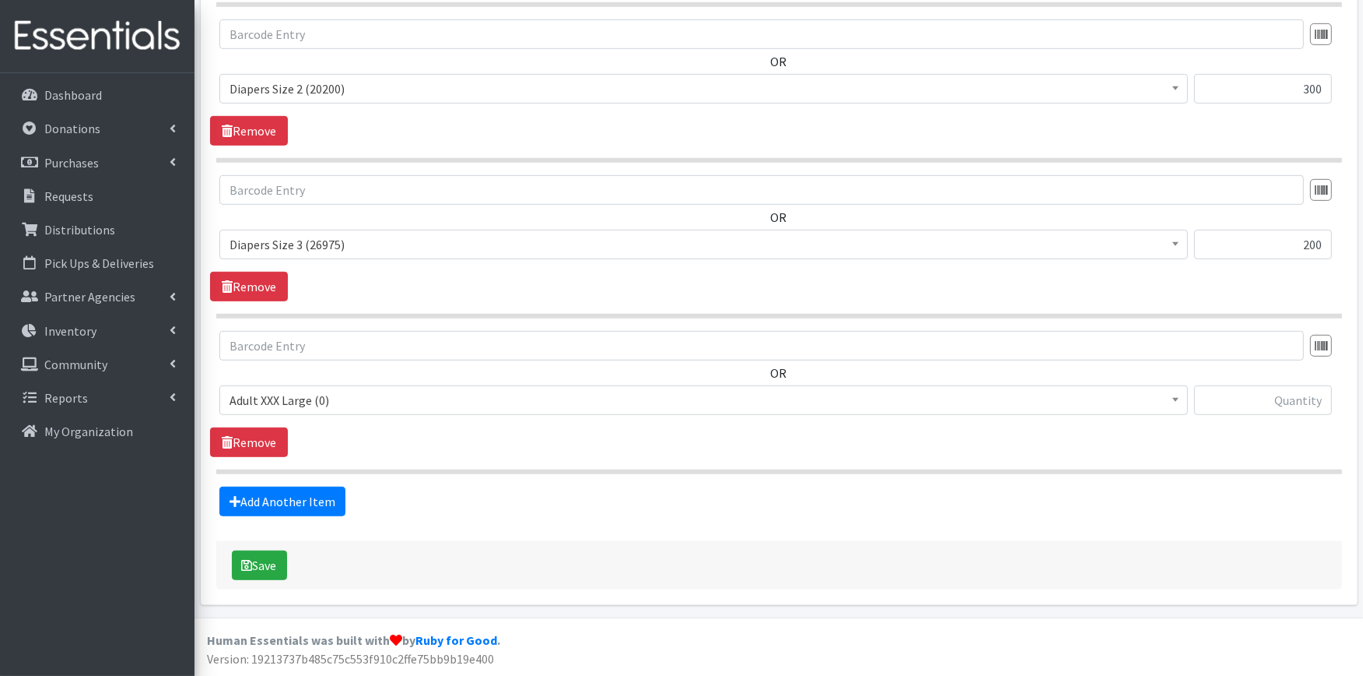
click at [310, 402] on span "Adult XXX Large (0)" at bounding box center [704, 400] width 949 height 22
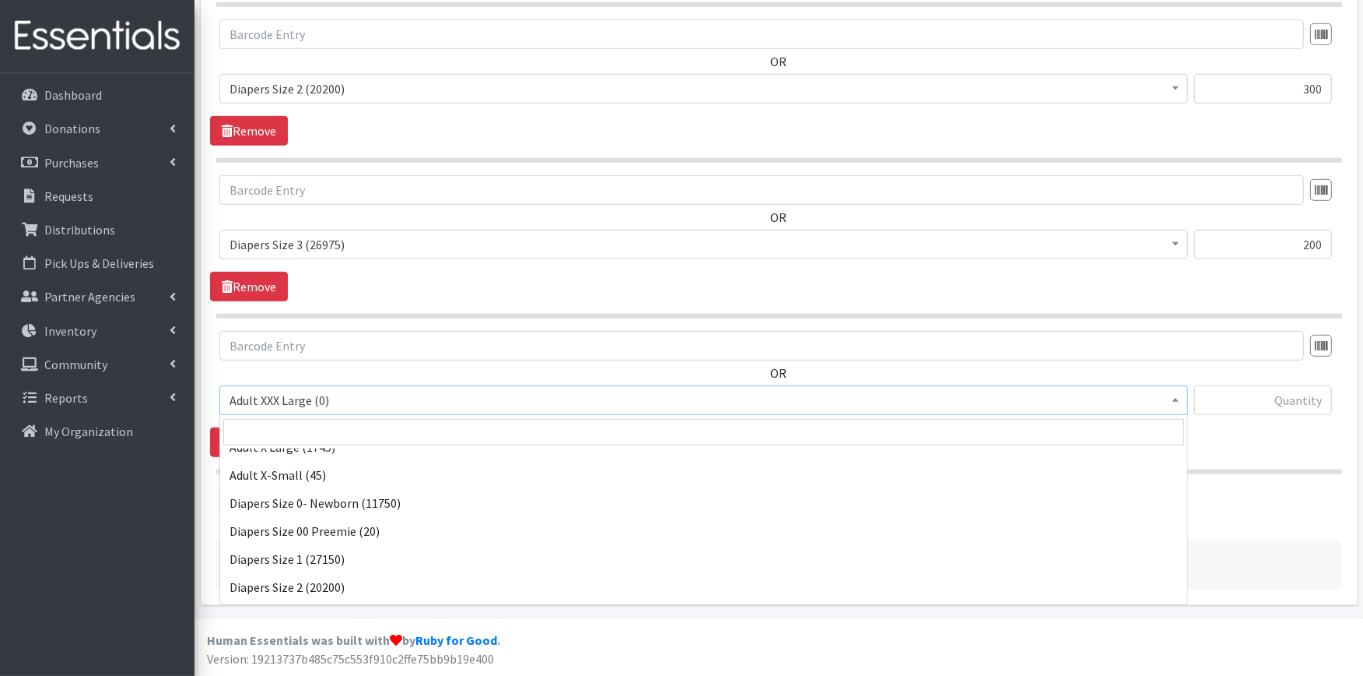
scroll to position [259, 0]
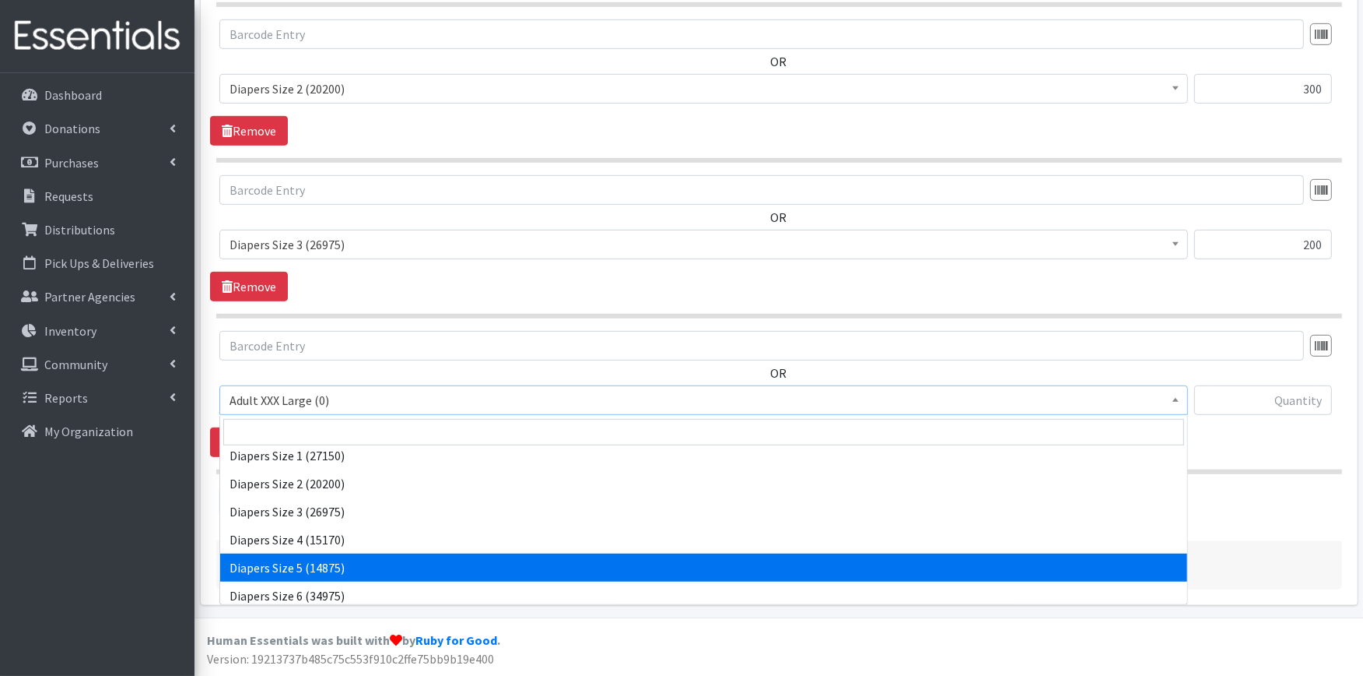
select select "415"
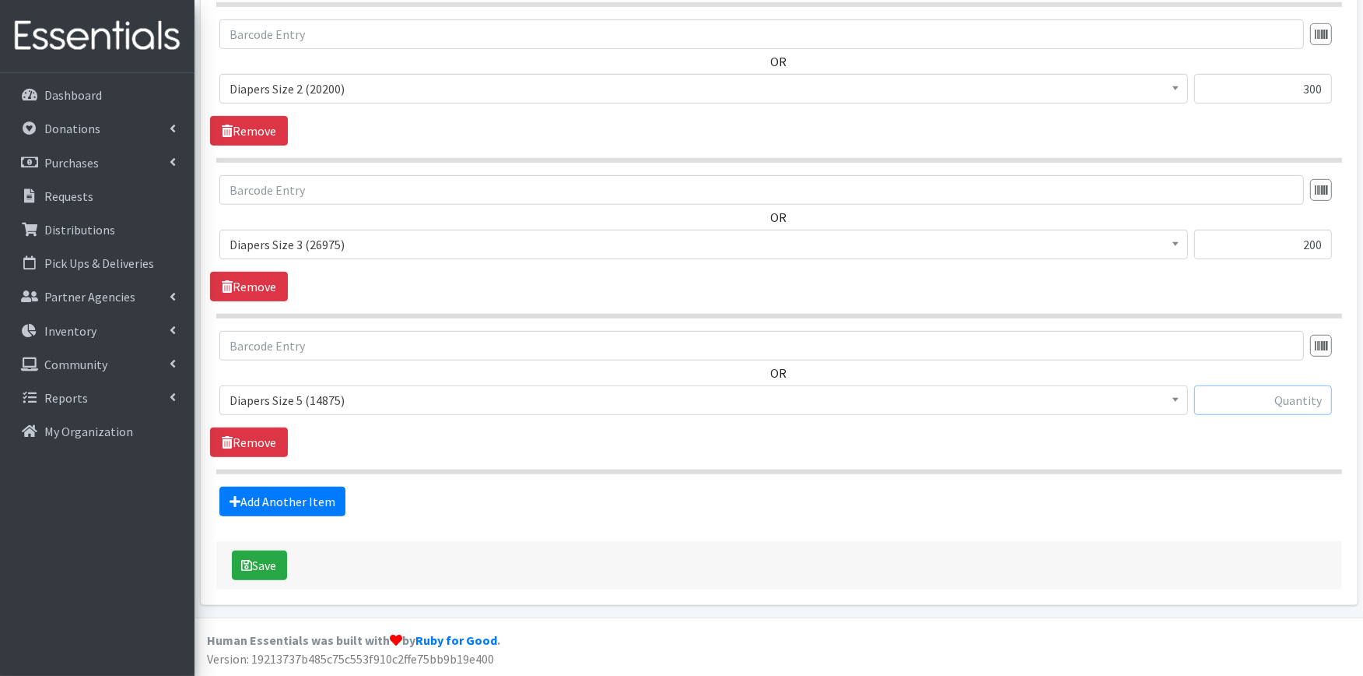
click at [1288, 395] on input "text" at bounding box center [1264, 400] width 138 height 30
type input "300"
click at [302, 504] on link "Add Another Item" at bounding box center [282, 501] width 126 height 30
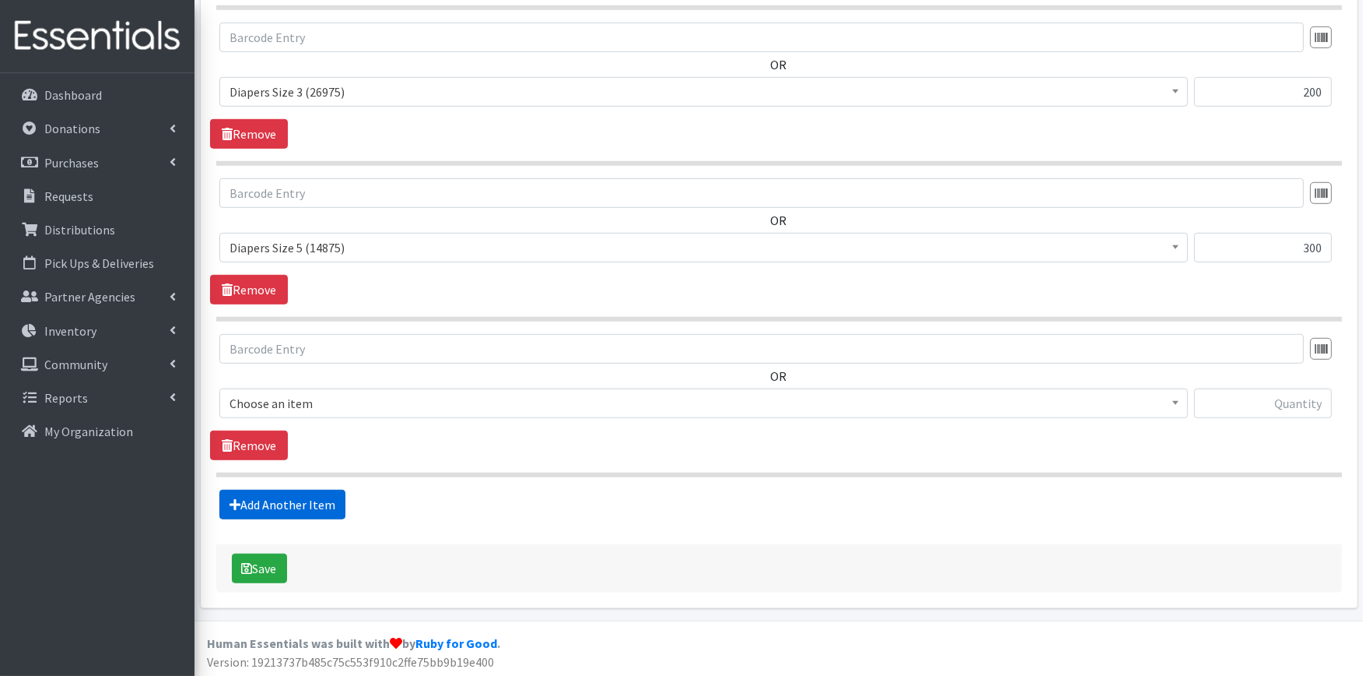
scroll to position [1088, 0]
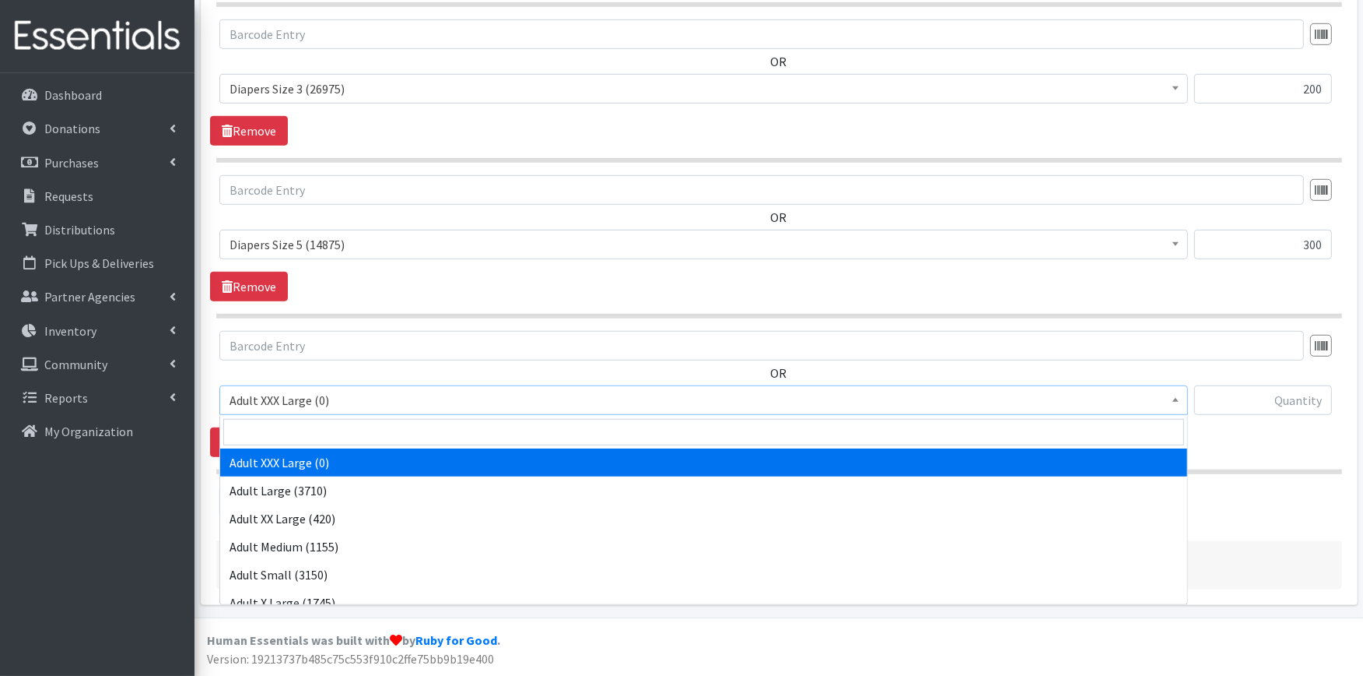
click at [331, 400] on span "Adult XXX Large (0)" at bounding box center [704, 400] width 949 height 22
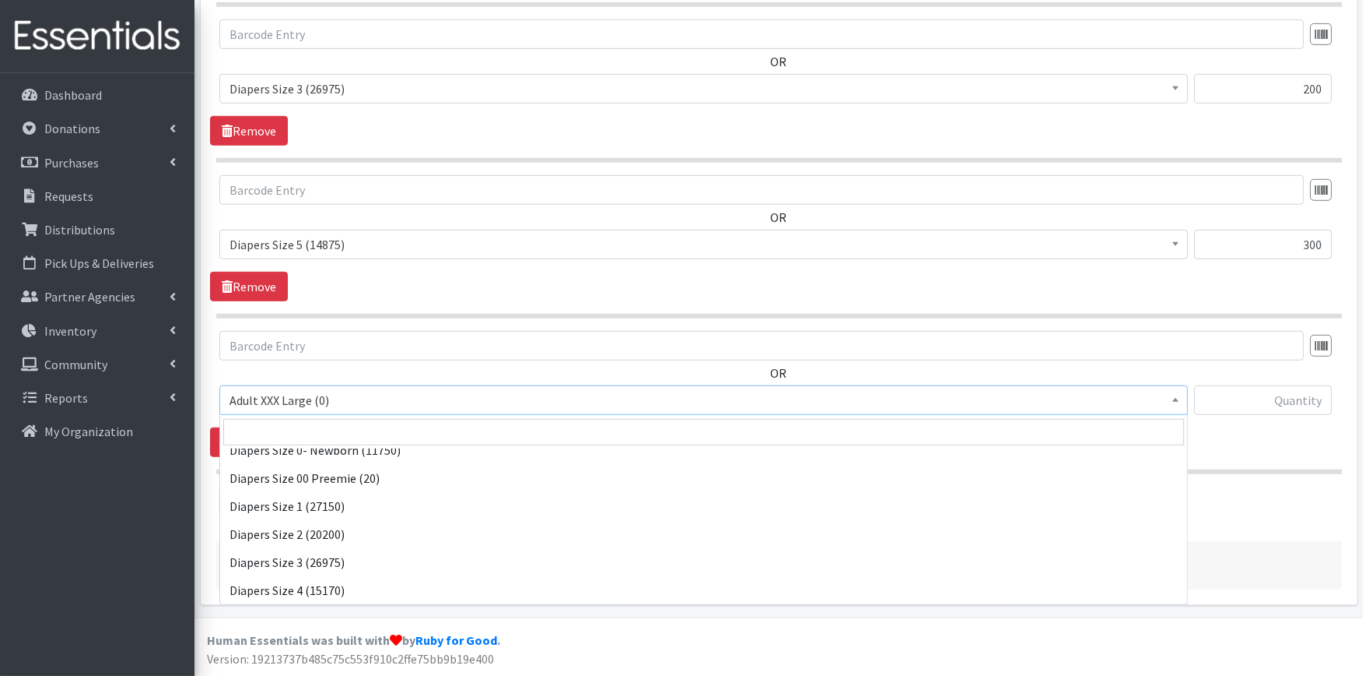
scroll to position [346, 0]
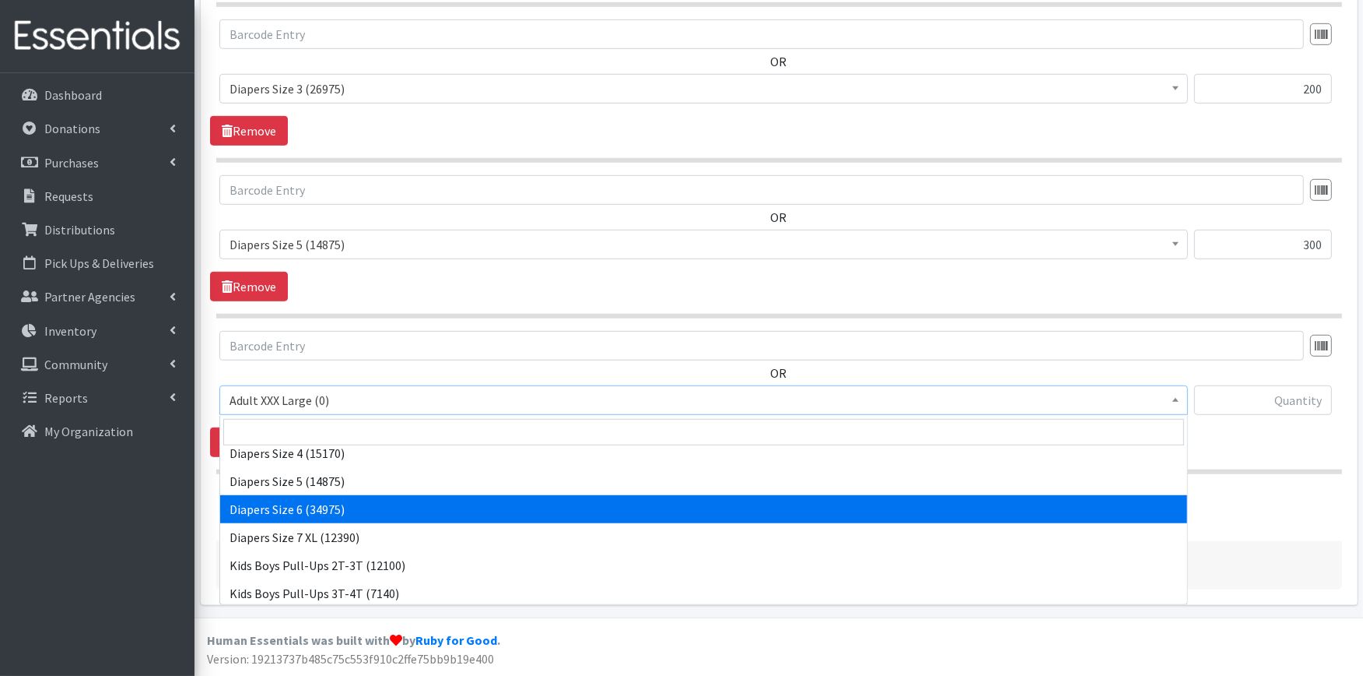
select select "417"
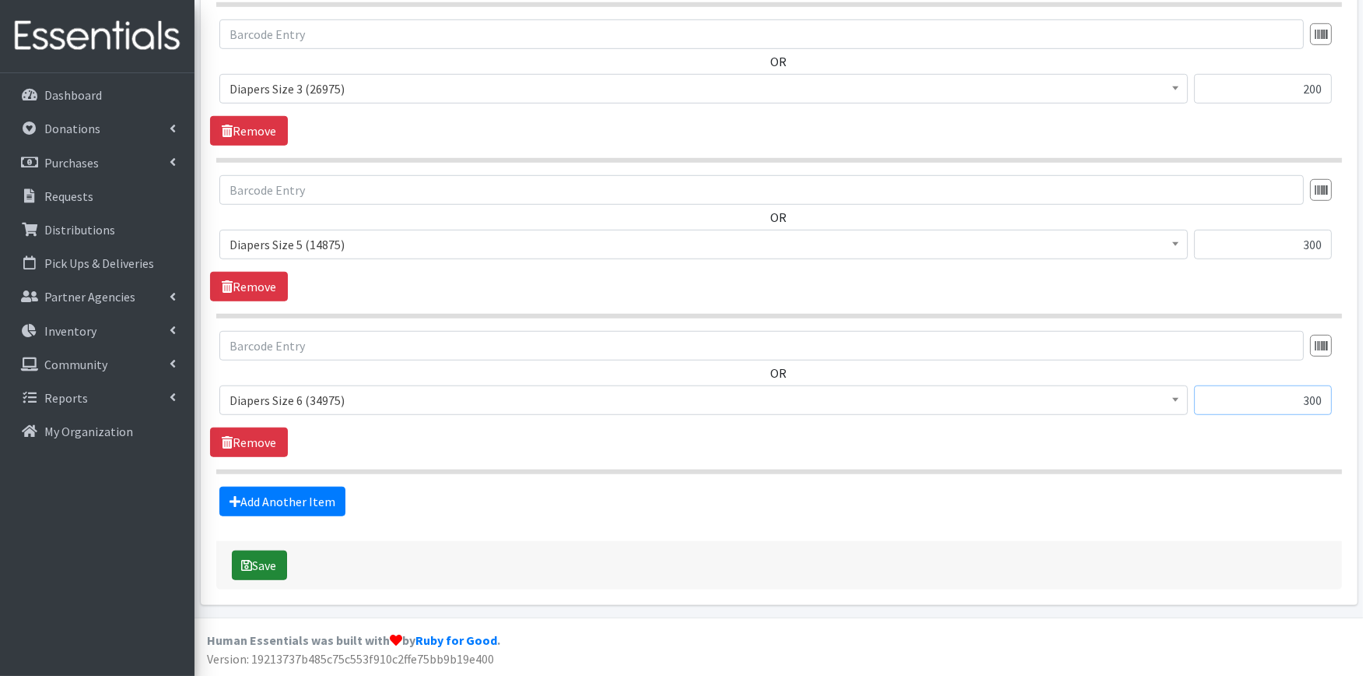
type input "300"
click at [259, 572] on button "Save" at bounding box center [259, 565] width 55 height 30
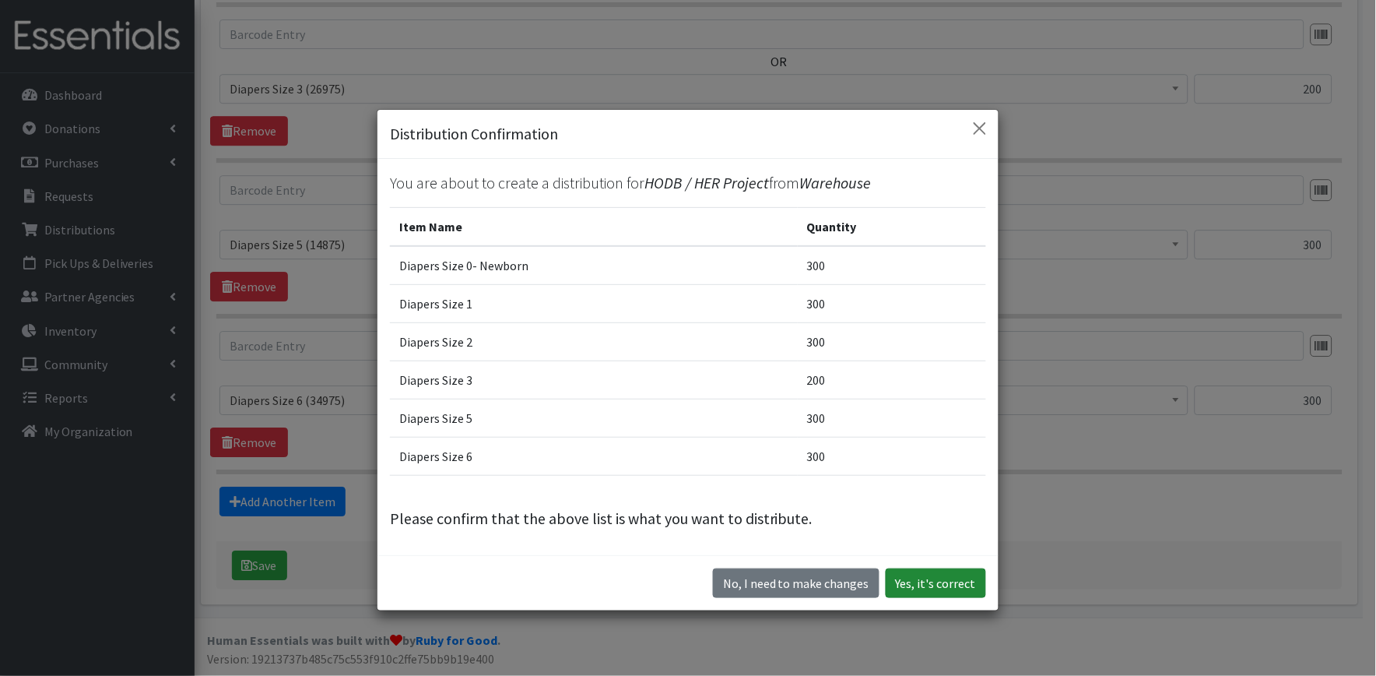
click at [917, 593] on button "Yes, it's correct" at bounding box center [936, 583] width 100 height 30
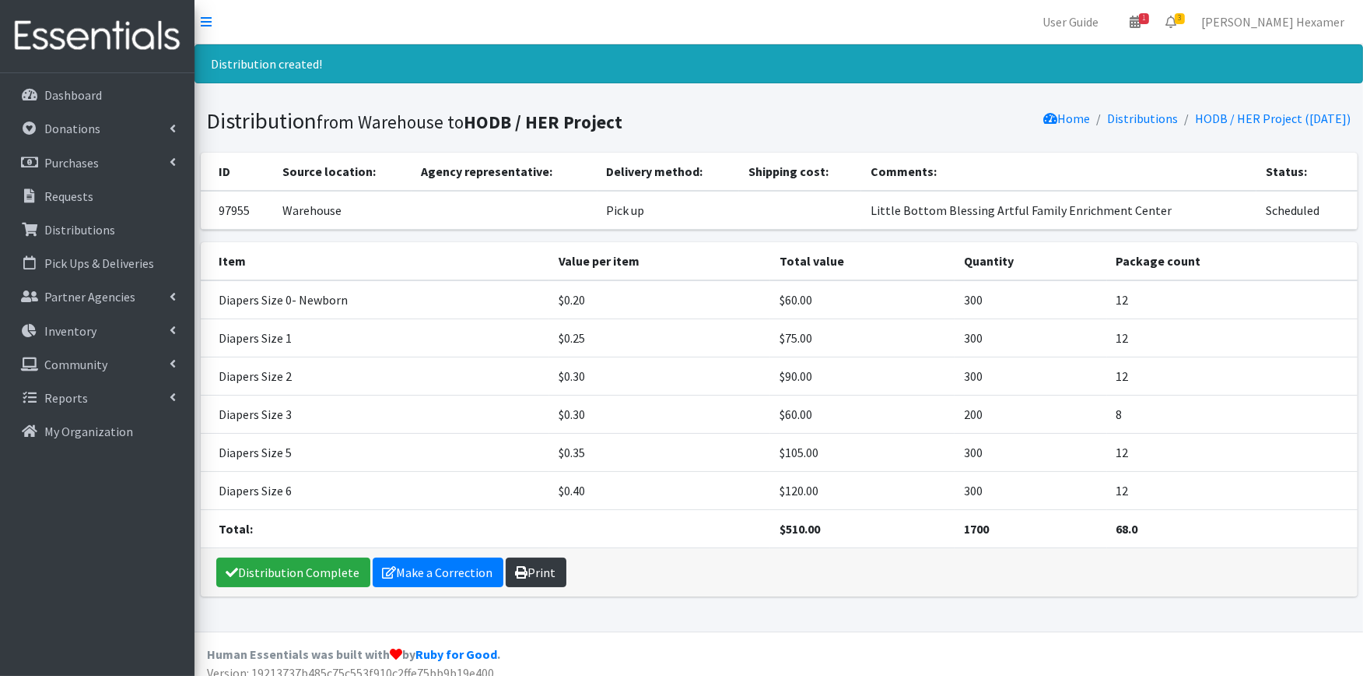
click at [535, 574] on link "Print" at bounding box center [536, 572] width 61 height 30
click at [282, 564] on link "Distribution Complete" at bounding box center [293, 572] width 154 height 30
